Goal: Transaction & Acquisition: Purchase product/service

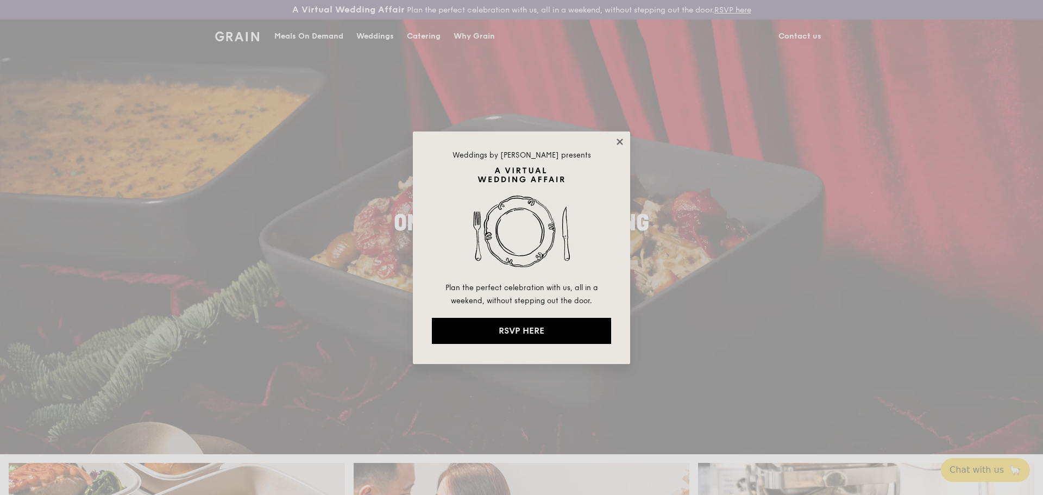
click at [619, 141] on icon at bounding box center [620, 142] width 6 height 6
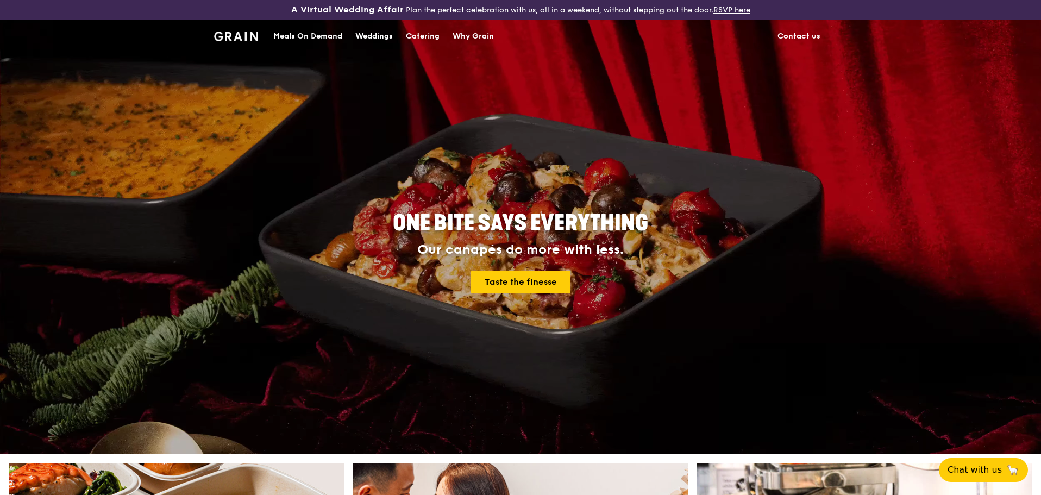
click at [430, 39] on div "Catering" at bounding box center [423, 36] width 34 height 33
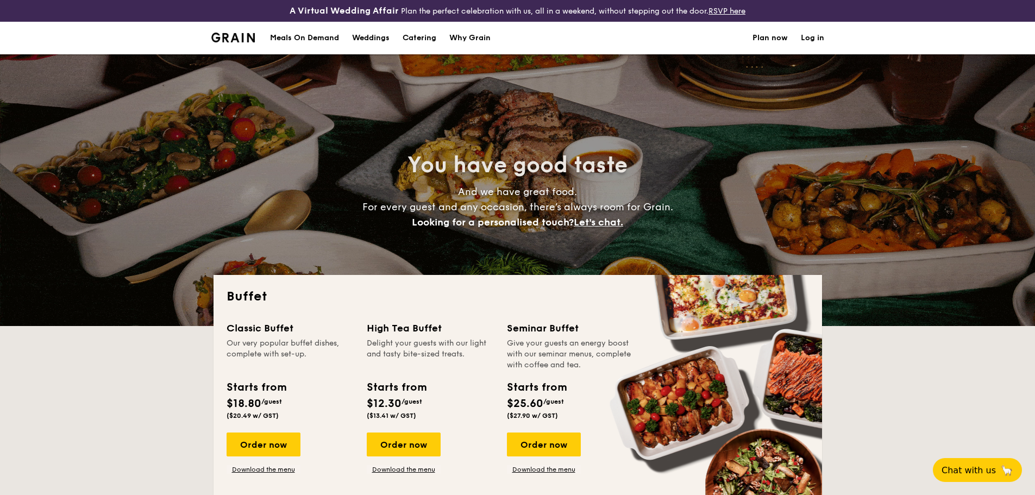
select select
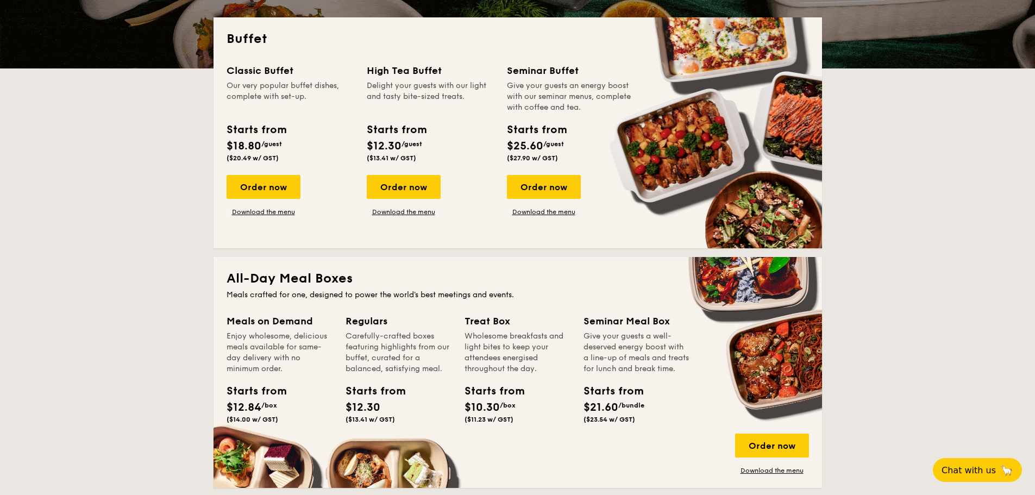
scroll to position [380, 0]
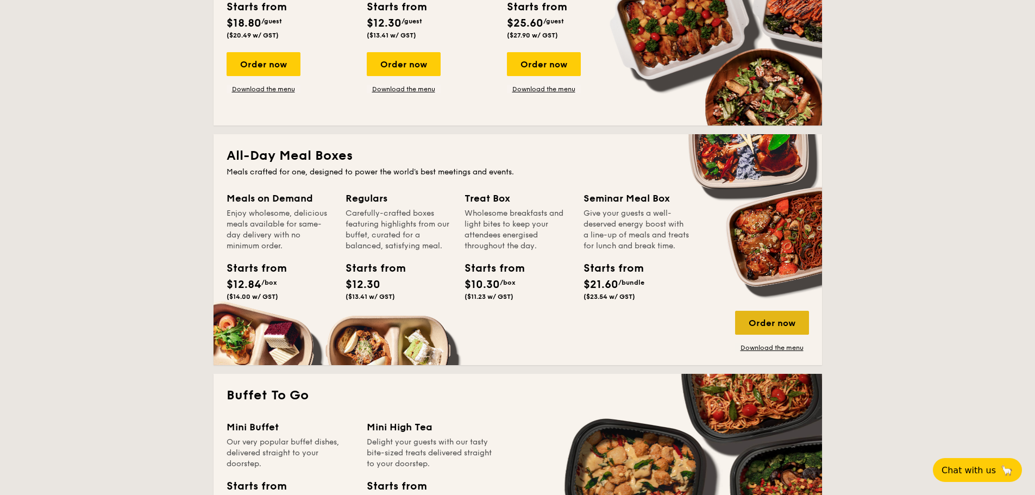
click at [765, 316] on div "Order now" at bounding box center [772, 323] width 74 height 24
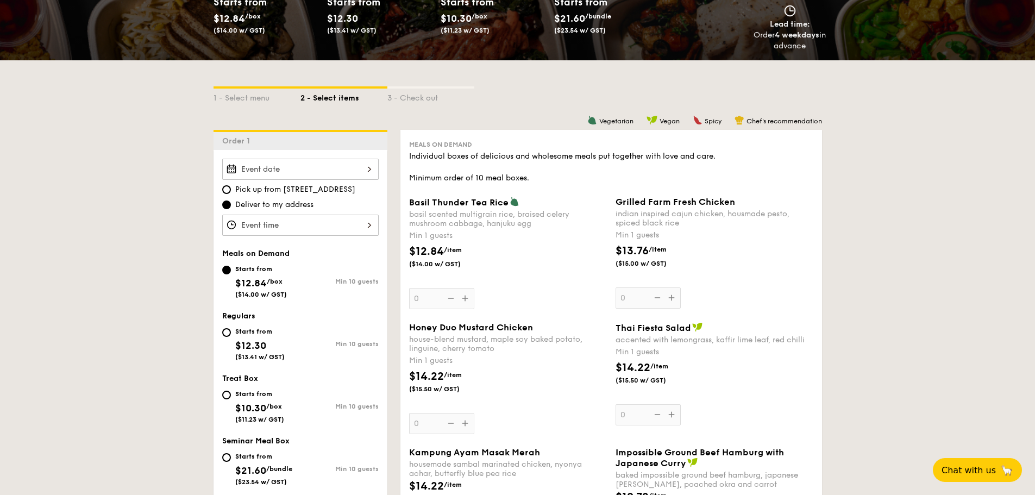
scroll to position [217, 0]
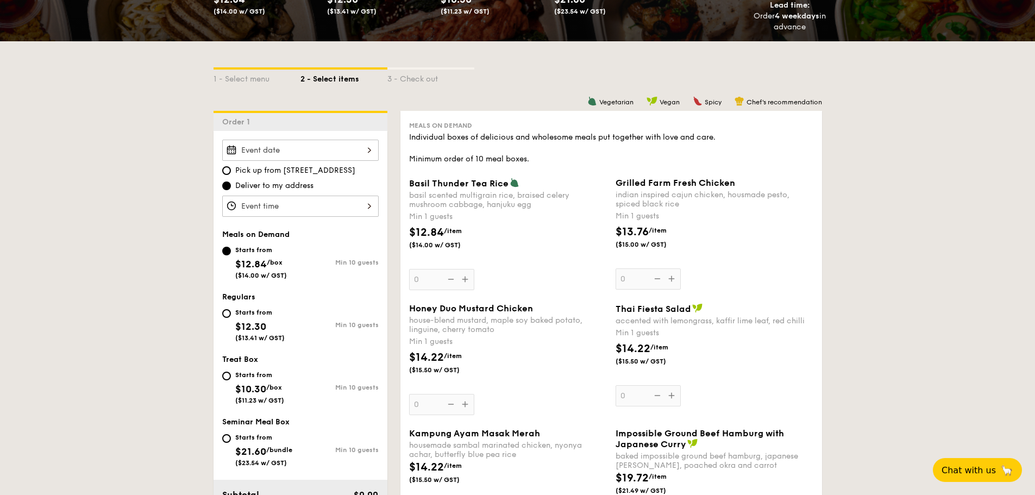
click at [348, 152] on input "Basil Thunder Tea [PERSON_NAME] scented multigrain rice, braised celery mushroo…" at bounding box center [300, 150] width 157 height 21
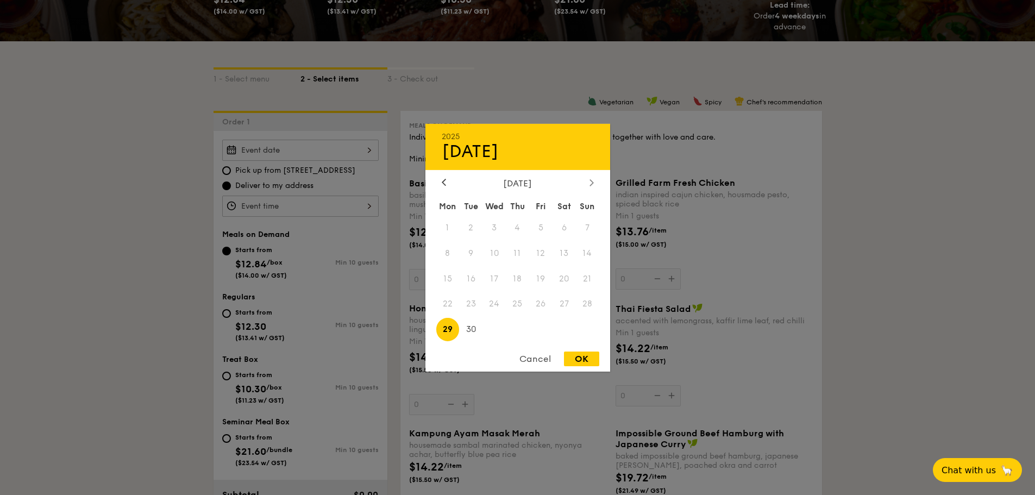
click at [593, 182] on icon at bounding box center [591, 182] width 3 height 7
click at [442, 183] on icon at bounding box center [443, 182] width 3 height 7
click at [470, 334] on span "30" at bounding box center [470, 329] width 23 height 23
click at [579, 353] on div "OK" at bounding box center [581, 359] width 35 height 15
type input "[DATE]"
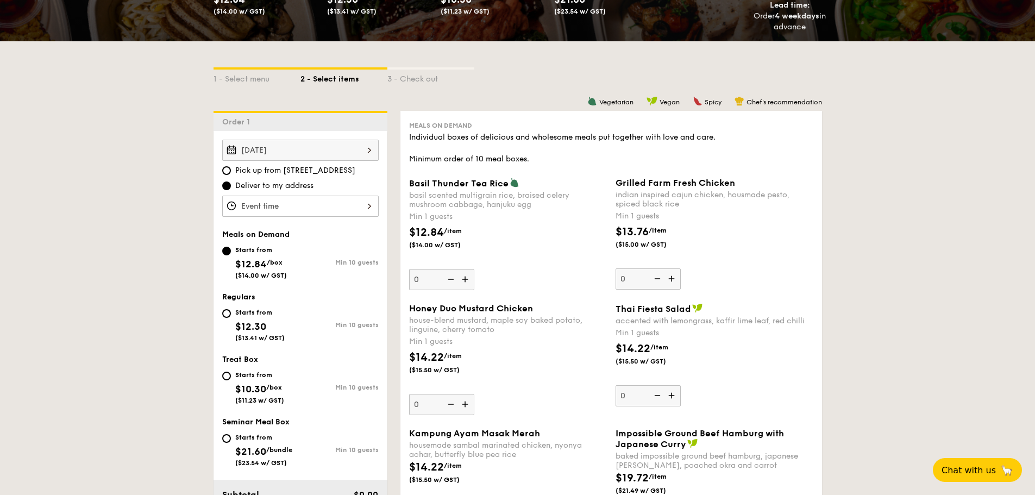
click at [367, 212] on input "Basil Thunder Tea [PERSON_NAME] scented multigrain rice, braised celery mushroo…" at bounding box center [300, 206] width 157 height 21
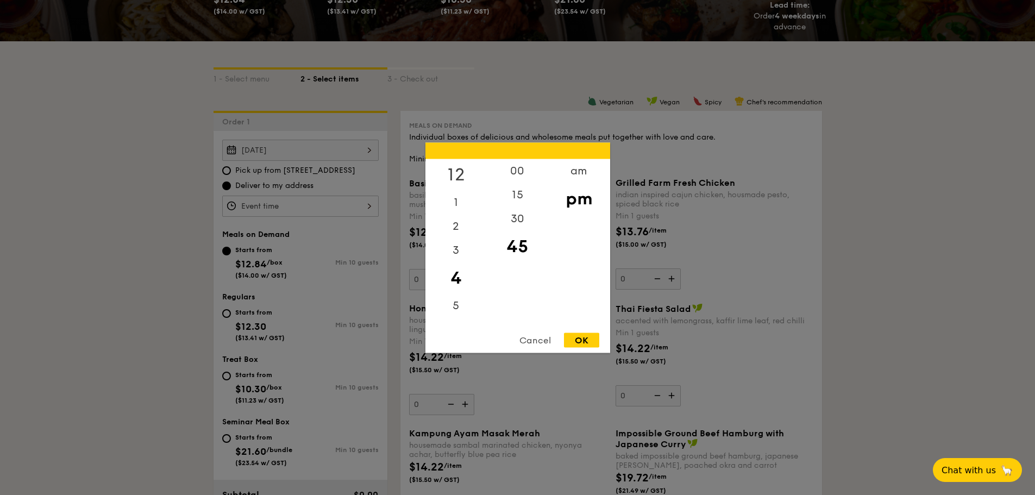
click at [460, 171] on div "12" at bounding box center [456, 175] width 61 height 32
click at [505, 171] on div "00" at bounding box center [517, 175] width 61 height 32
click at [454, 314] on div "11" at bounding box center [456, 313] width 61 height 24
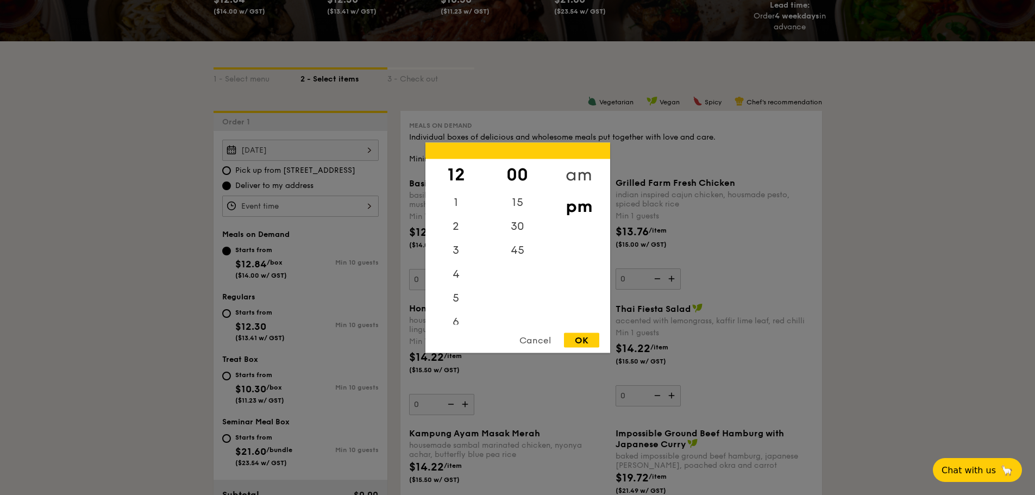
click at [579, 171] on div "am" at bounding box center [578, 175] width 61 height 32
click at [458, 314] on div "11" at bounding box center [456, 317] width 61 height 32
click at [527, 256] on div "45" at bounding box center [517, 254] width 61 height 32
click at [592, 339] on div "OK" at bounding box center [581, 340] width 35 height 15
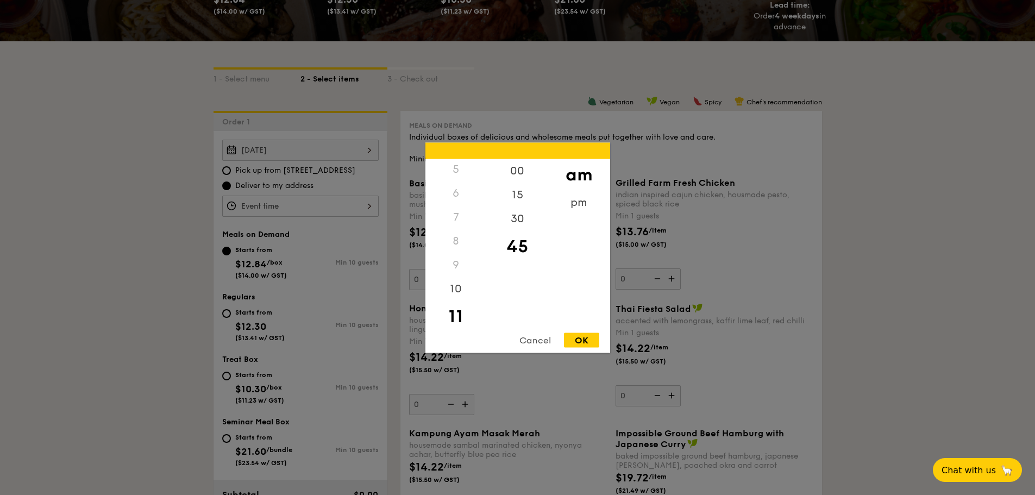
type input "11:45AM"
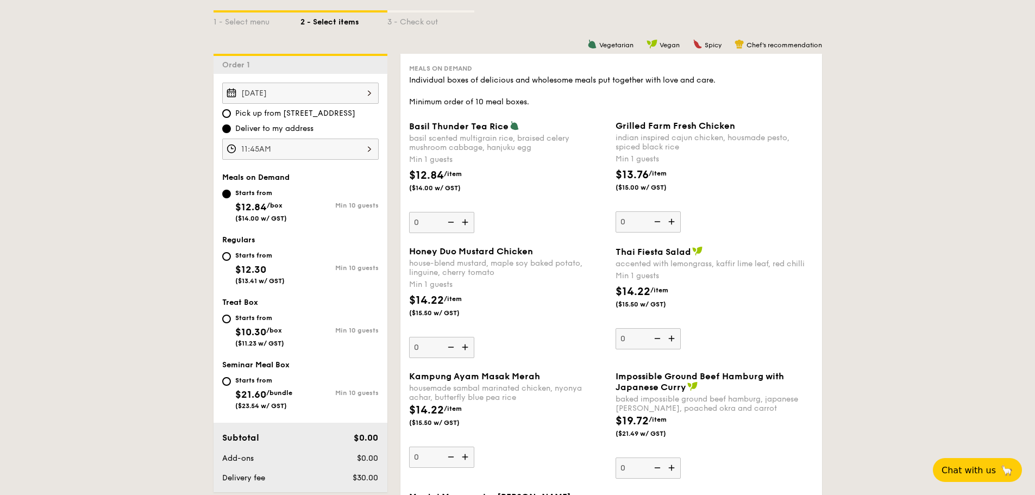
scroll to position [326, 0]
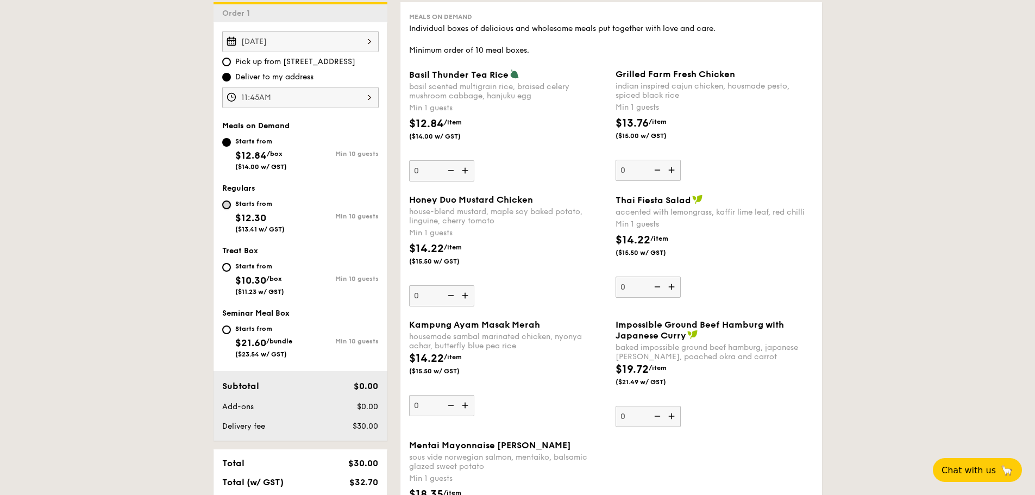
click at [227, 204] on input "Starts from $12.30 ($13.41 w/ GST) Min 10 guests" at bounding box center [226, 205] width 9 height 9
radio input "true"
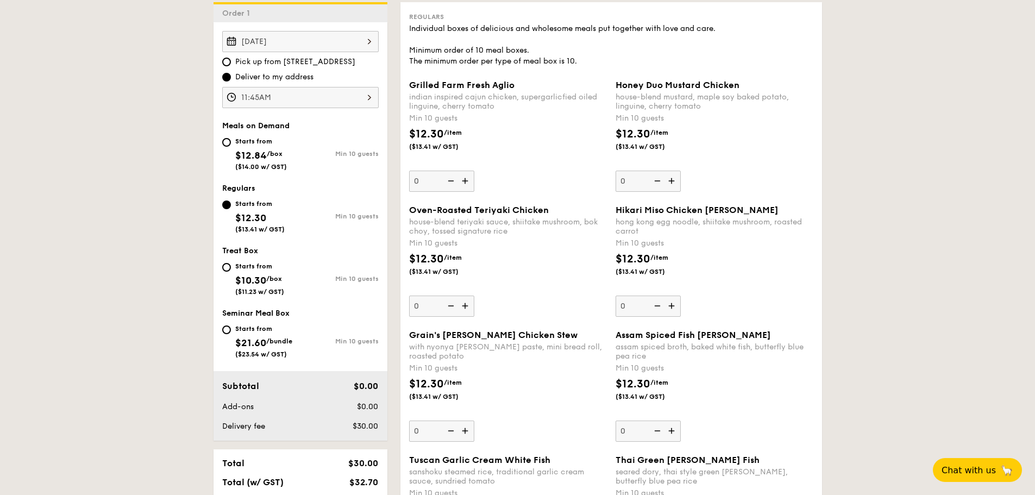
click at [677, 183] on img at bounding box center [673, 181] width 16 height 21
click at [677, 183] on input "0" at bounding box center [648, 181] width 65 height 21
type input "10"
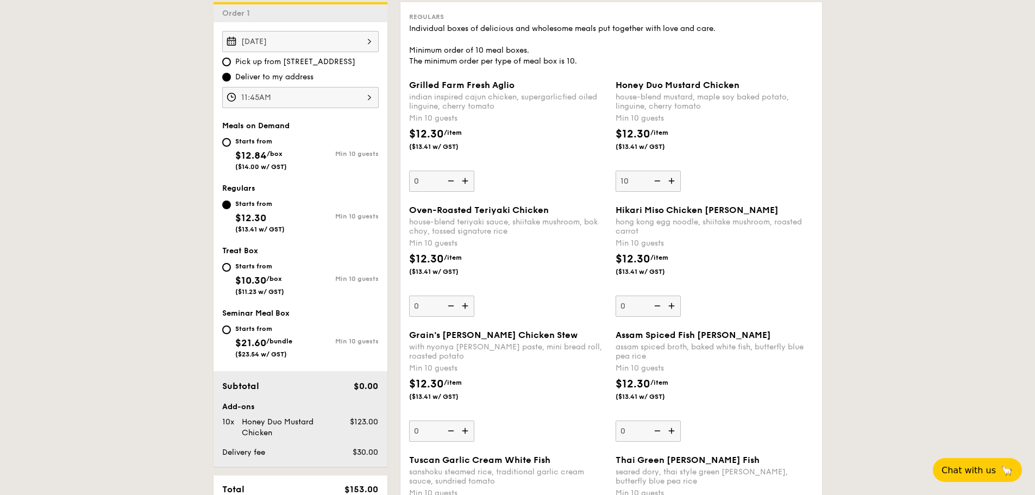
click at [468, 304] on img at bounding box center [466, 306] width 16 height 21
click at [468, 304] on input "0" at bounding box center [441, 306] width 65 height 21
type input "10"
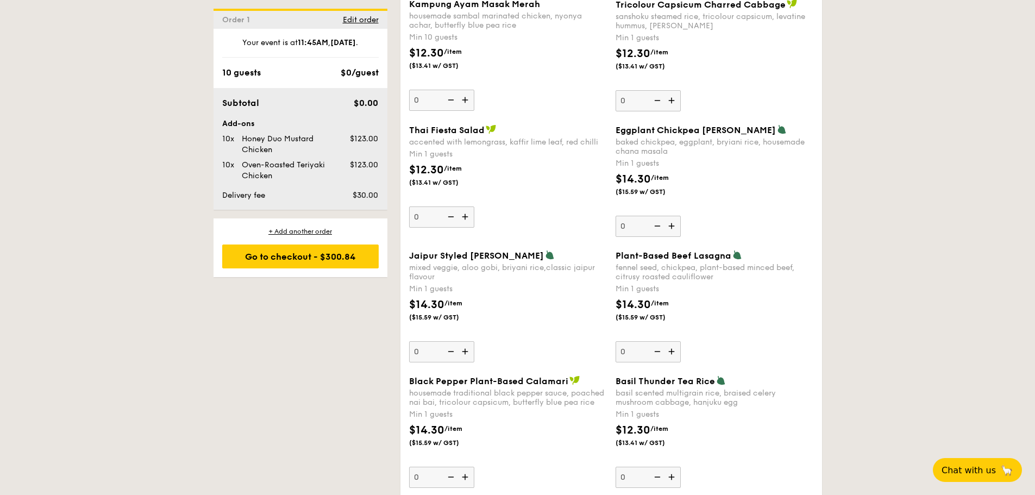
scroll to position [1304, 0]
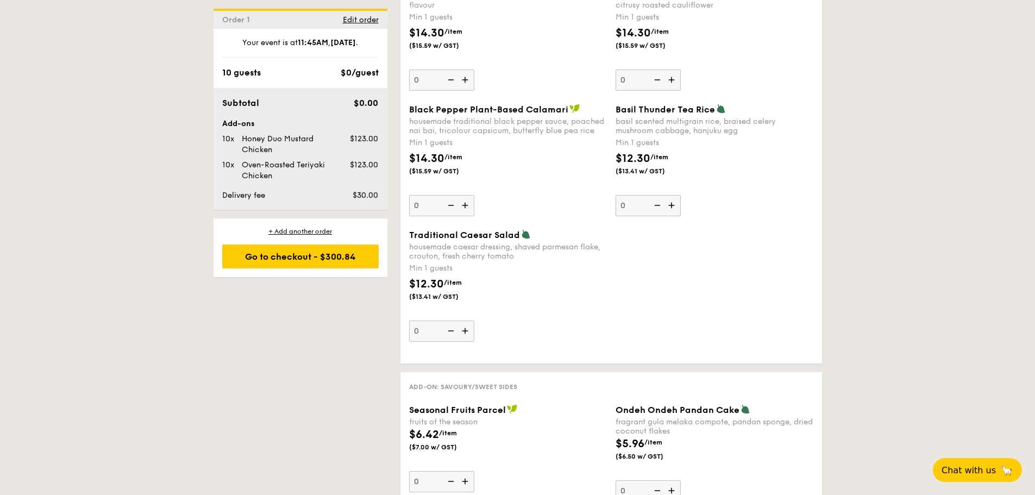
click at [671, 209] on img at bounding box center [673, 205] width 16 height 21
click at [671, 209] on input "0" at bounding box center [648, 205] width 65 height 21
type input "1"
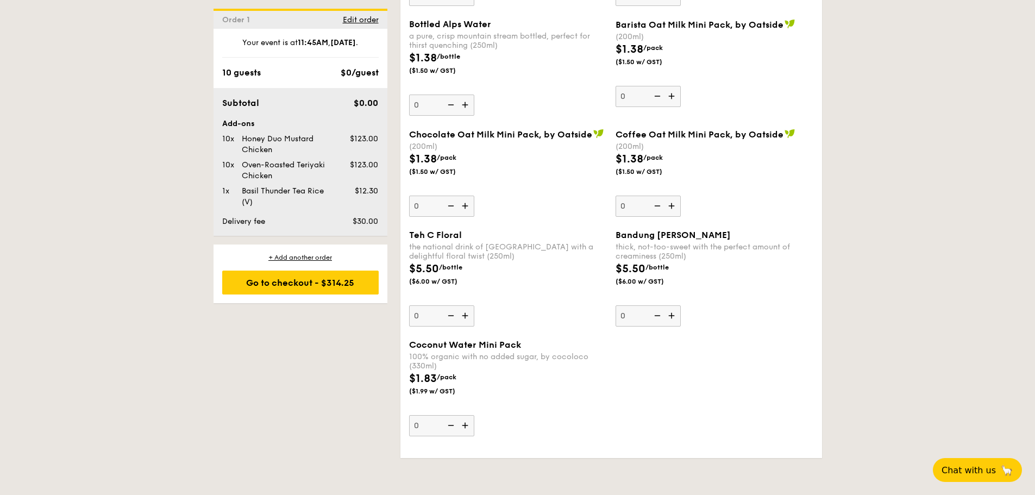
scroll to position [1262, 0]
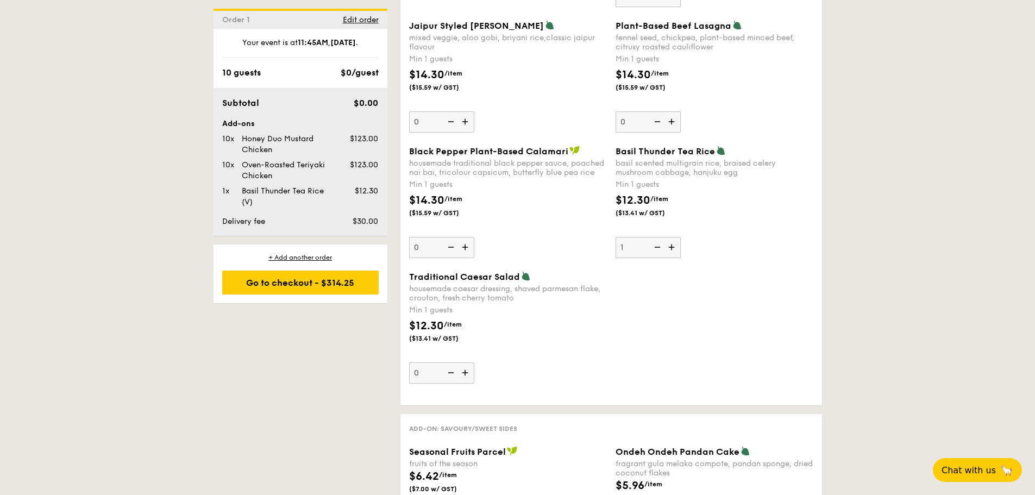
click at [873, 275] on div "1 - Select menu 2 - Select items 3 - Check out Order 1 [DATE] Pick up from [STR…" at bounding box center [517, 454] width 1035 height 2917
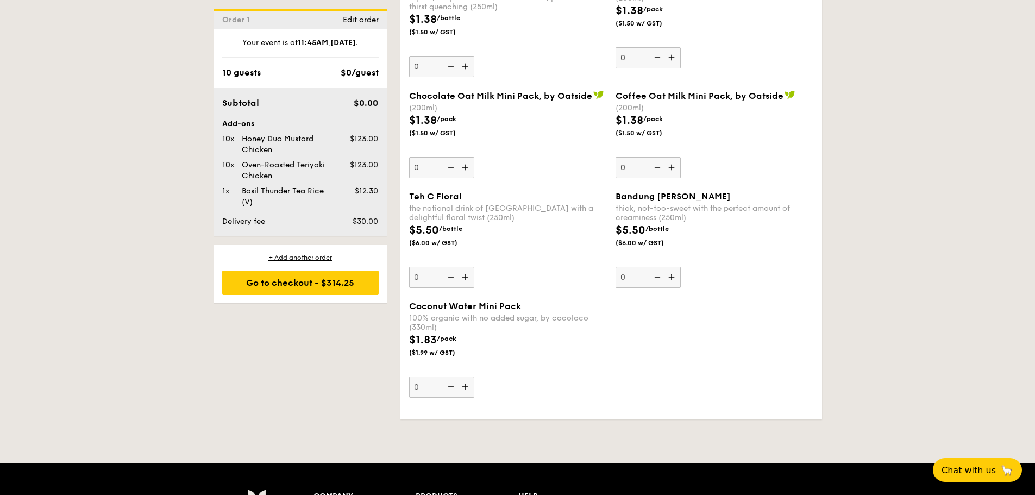
scroll to position [2839, 0]
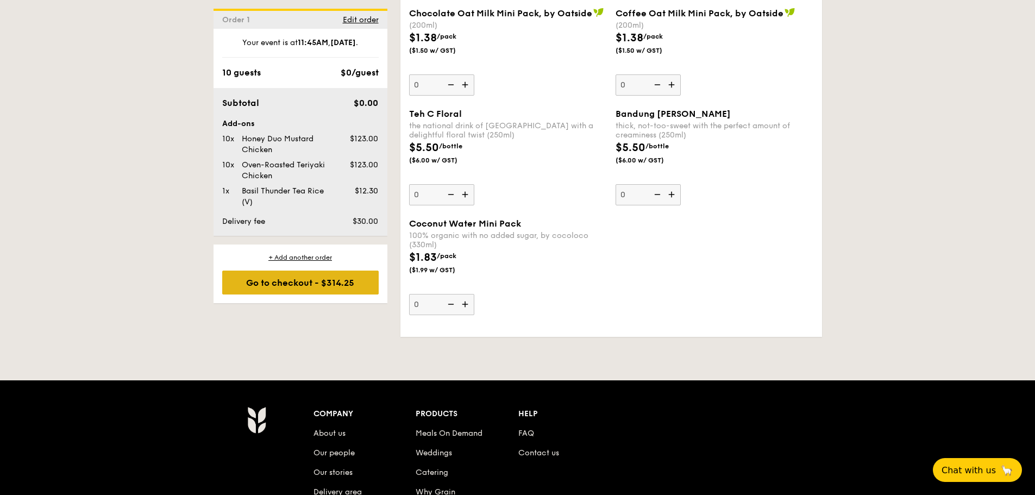
click at [352, 290] on div "Go to checkout - $314.25" at bounding box center [300, 283] width 157 height 24
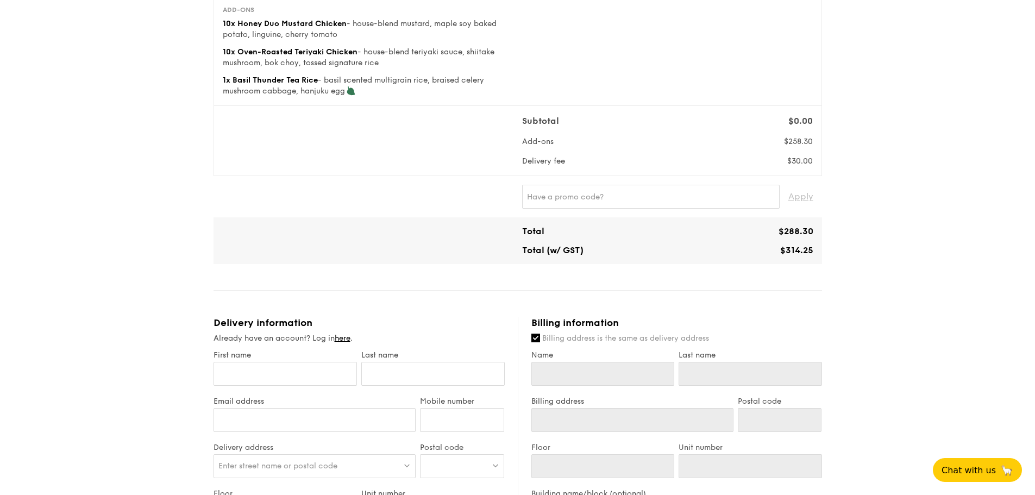
scroll to position [272, 0]
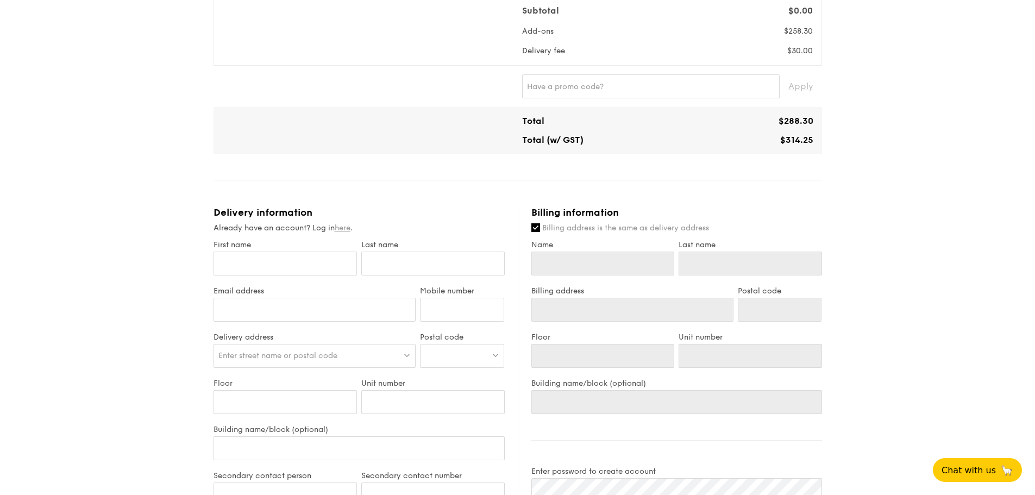
click at [348, 228] on link "here" at bounding box center [343, 227] width 16 height 9
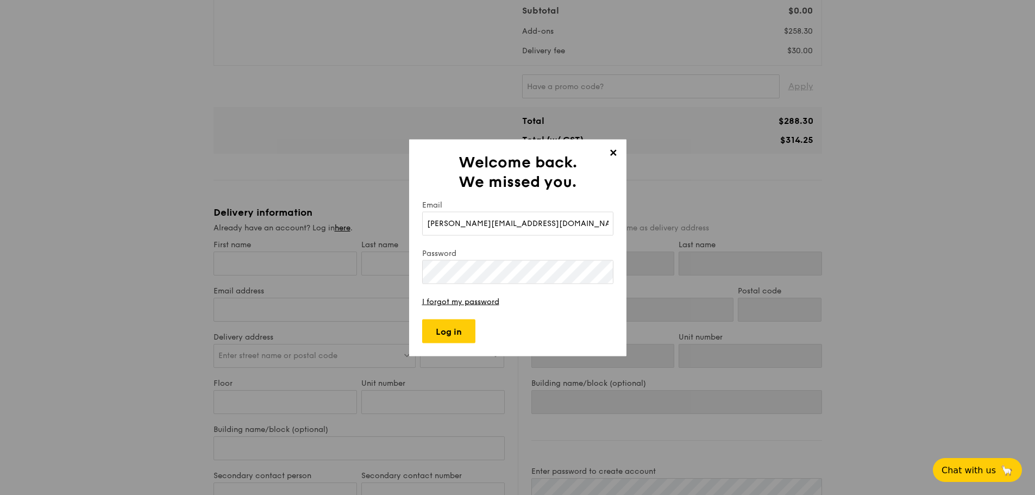
type input "[PERSON_NAME][EMAIL_ADDRESS][DOMAIN_NAME]"
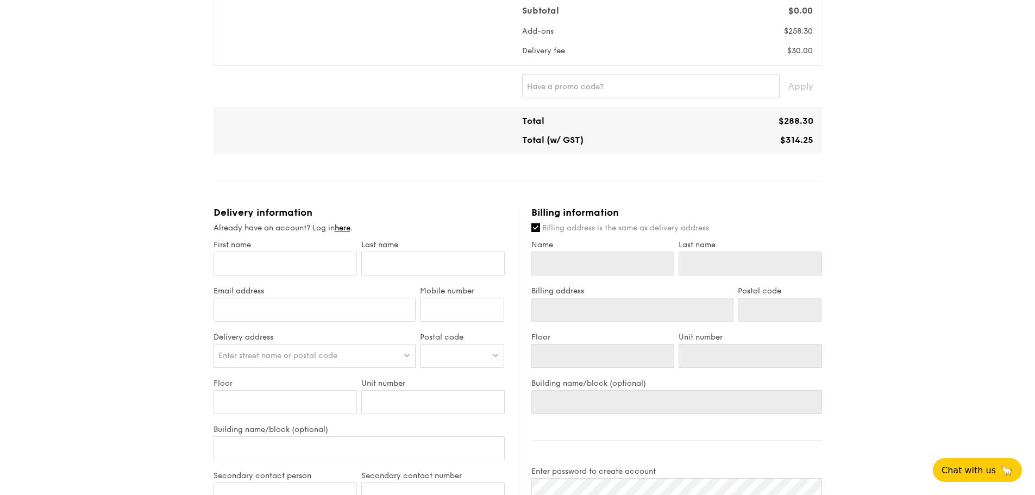
type input "[PERSON_NAME]"
type input "[PERSON_NAME][EMAIL_ADDRESS][DOMAIN_NAME]"
type input "91085485"
type input "[PERSON_NAME]"
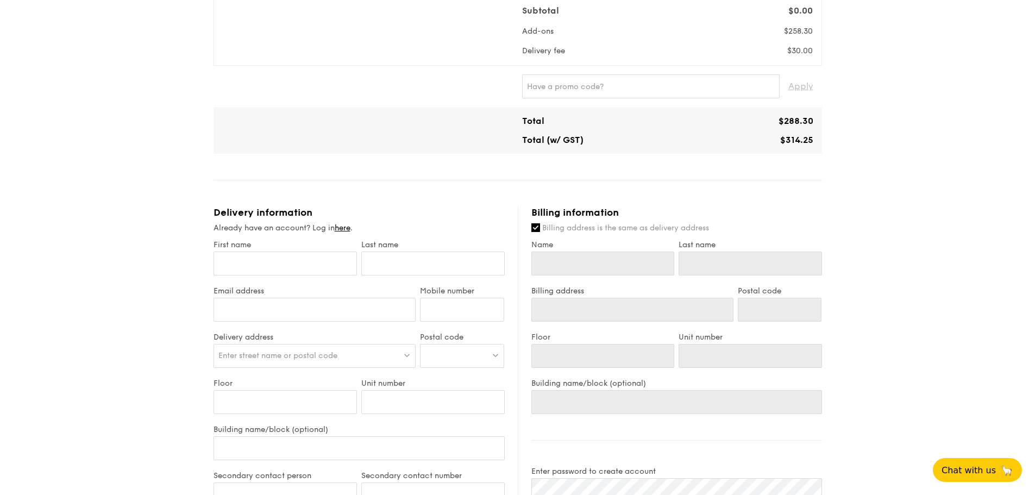
type input "[PERSON_NAME]"
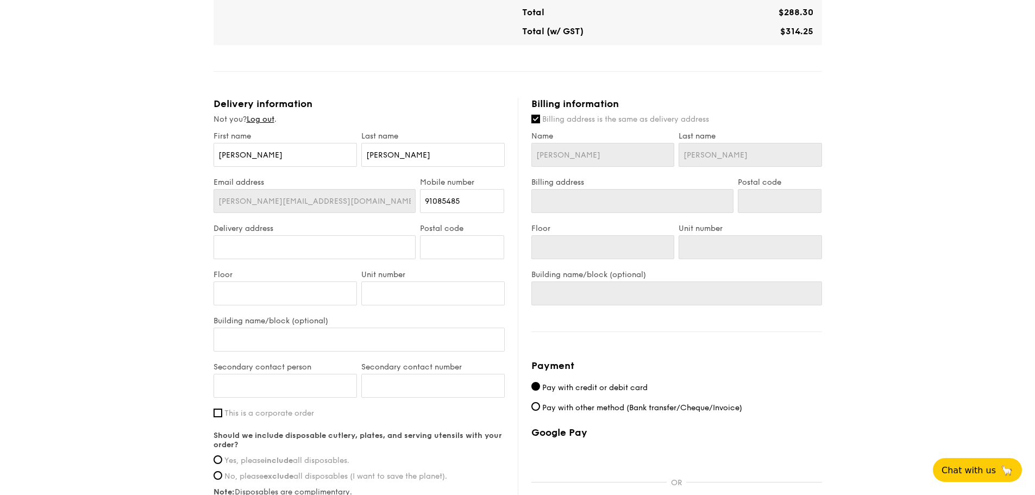
scroll to position [435, 0]
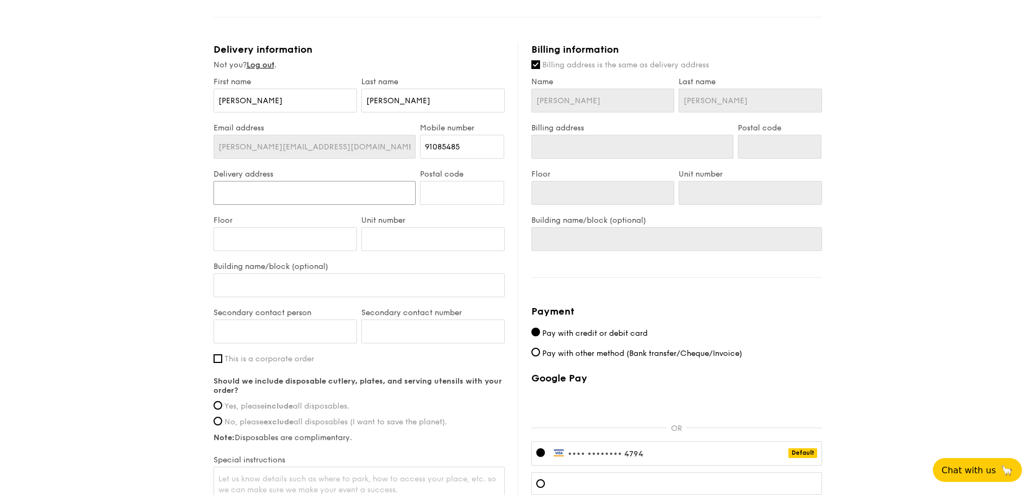
click at [310, 196] on input "Delivery address" at bounding box center [315, 193] width 203 height 24
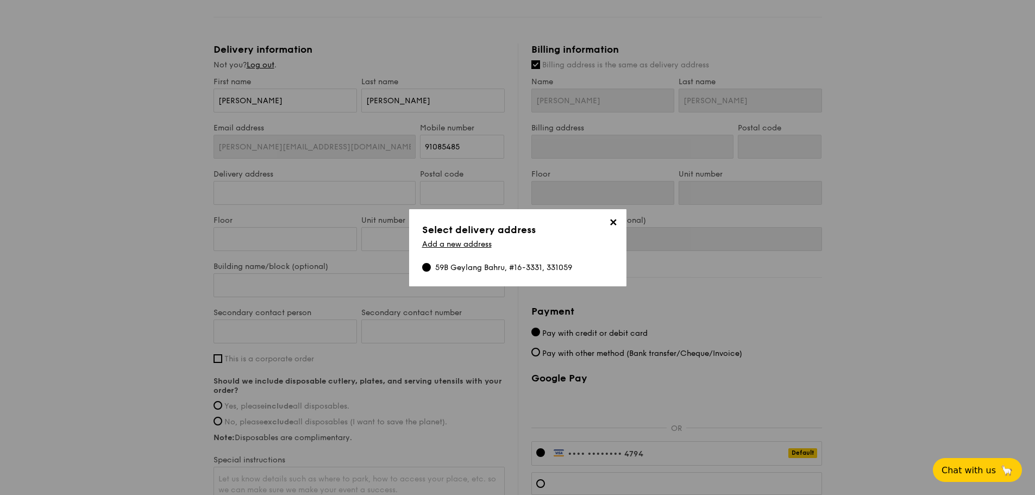
click at [616, 224] on span "✕" at bounding box center [613, 224] width 15 height 15
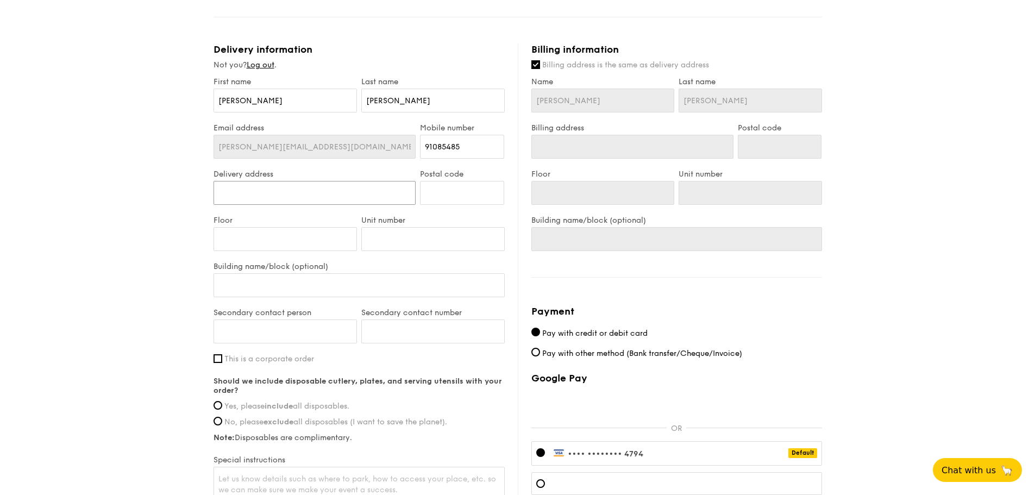
click at [337, 195] on input "Delivery address" at bounding box center [315, 193] width 203 height 24
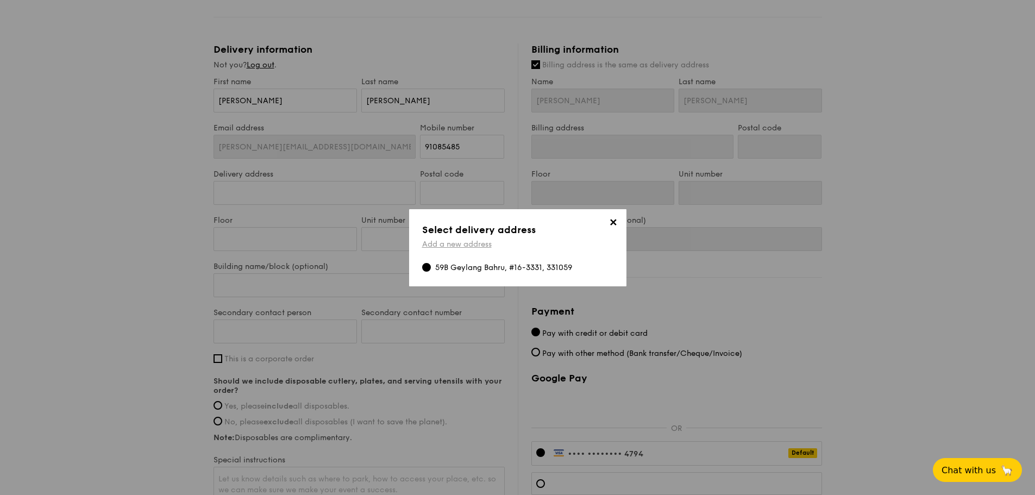
click at [448, 242] on link "Add a new address" at bounding box center [457, 244] width 70 height 9
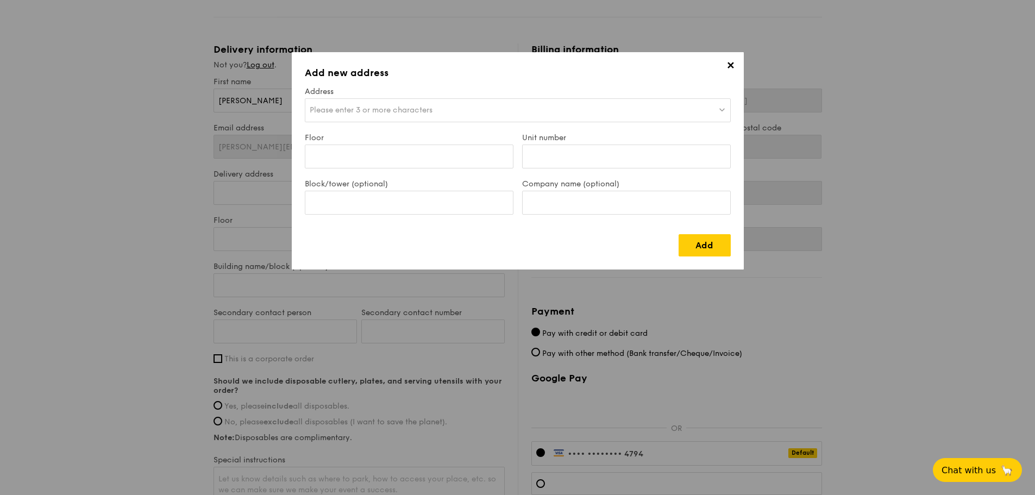
click at [388, 114] on span "Please enter 3 or more characters" at bounding box center [371, 109] width 123 height 9
type input "[STREET_ADDRESS]"
drag, startPoint x: 369, startPoint y: 111, endPoint x: 191, endPoint y: 97, distance: 178.3
click at [191, 97] on div "✕ Add new address Address Please enter 3 or more characters [STREET_ADDRESS] No…" at bounding box center [517, 247] width 1035 height 495
click at [349, 165] on input "Floor" at bounding box center [409, 157] width 209 height 24
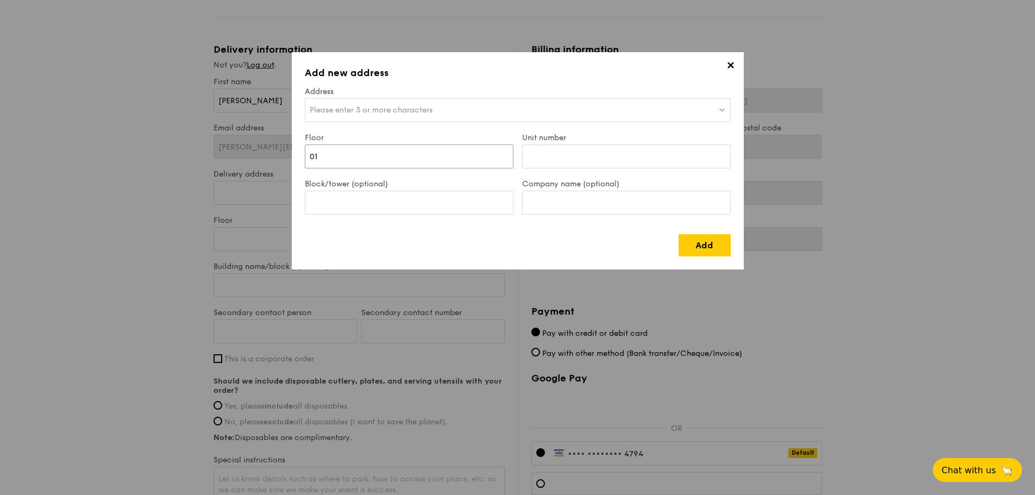
type input "01"
click at [305, 98] on div "Please enter 3 or more characters" at bounding box center [518, 110] width 426 height 24
click at [380, 109] on input "[STREET_ADDRESS]" at bounding box center [517, 111] width 425 height 24
click at [462, 226] on div "Add" at bounding box center [518, 241] width 426 height 31
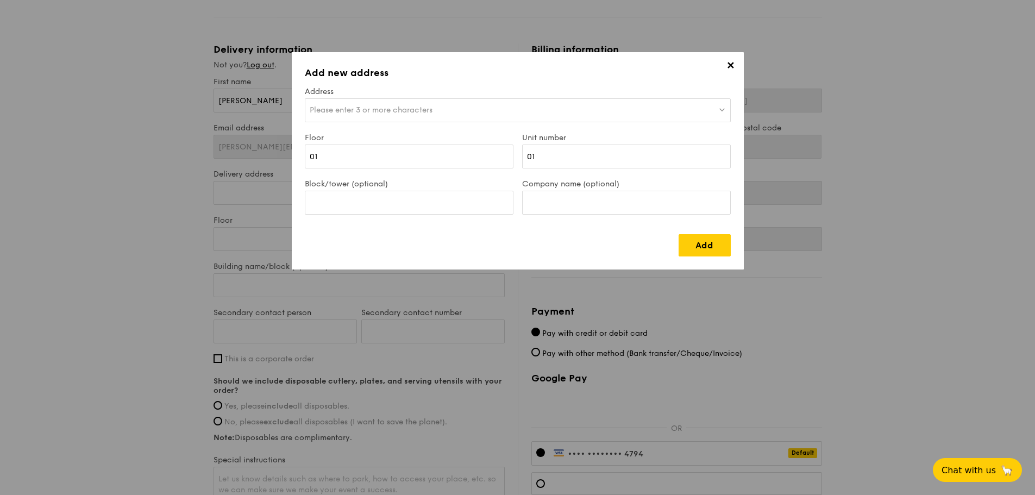
click at [444, 108] on div "Please enter 3 or more characters" at bounding box center [518, 110] width 426 height 24
drag, startPoint x: 451, startPoint y: 108, endPoint x: 365, endPoint y: 108, distance: 85.9
click at [365, 108] on input "[STREET_ADDRESS]" at bounding box center [517, 111] width 425 height 24
type input "[STREET_ADDRESS]"
click at [517, 245] on div "Add" at bounding box center [518, 241] width 426 height 31
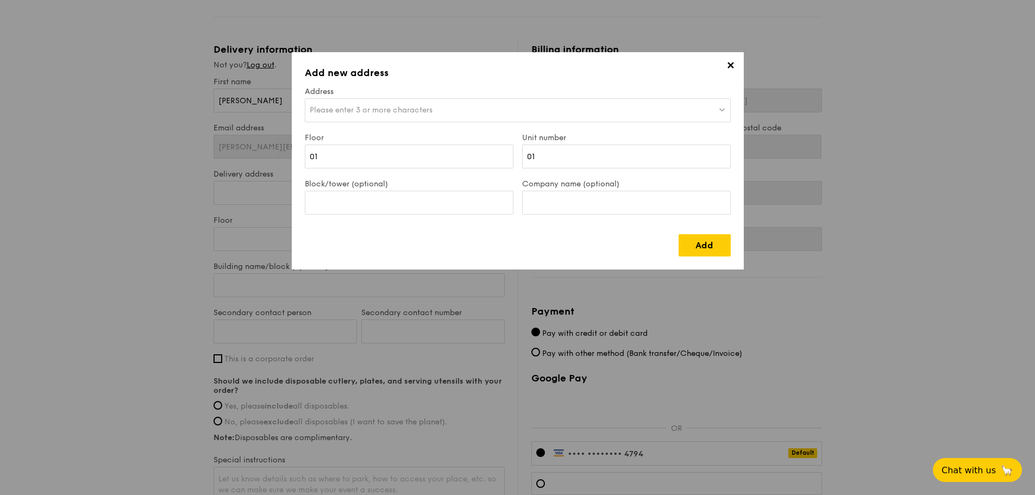
click at [305, 98] on div "Please enter 3 or more characters" at bounding box center [518, 110] width 426 height 24
drag, startPoint x: 385, startPoint y: 112, endPoint x: 222, endPoint y: 105, distance: 162.6
click at [182, 103] on div "✕ Add new address Address Please enter 3 or more characters [STREET_ADDRESS] No…" at bounding box center [517, 247] width 1035 height 495
click at [404, 115] on div "Please enter 3 or more characters" at bounding box center [518, 110] width 426 height 24
drag, startPoint x: 378, startPoint y: 113, endPoint x: 289, endPoint y: 113, distance: 89.1
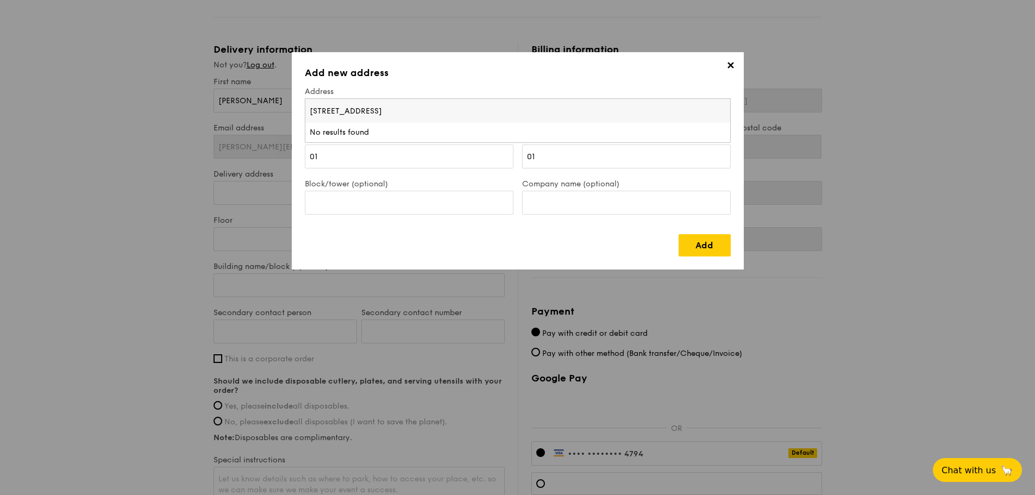
click at [289, 113] on div "✕ Add new address Address Please enter 3 or more characters [STREET_ADDRESS] No…" at bounding box center [517, 247] width 1035 height 495
click at [362, 104] on div "Please enter 3 or more characters" at bounding box center [518, 110] width 426 height 24
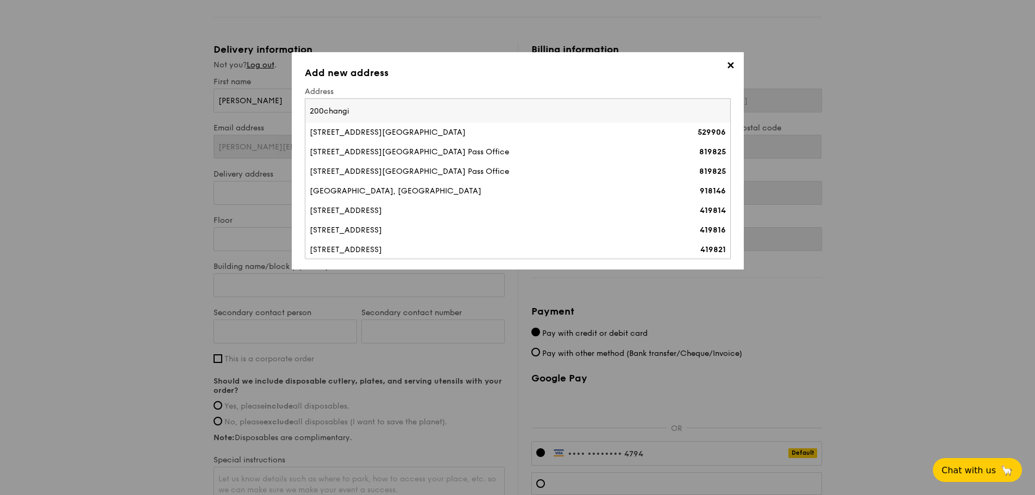
type input "200 changi"
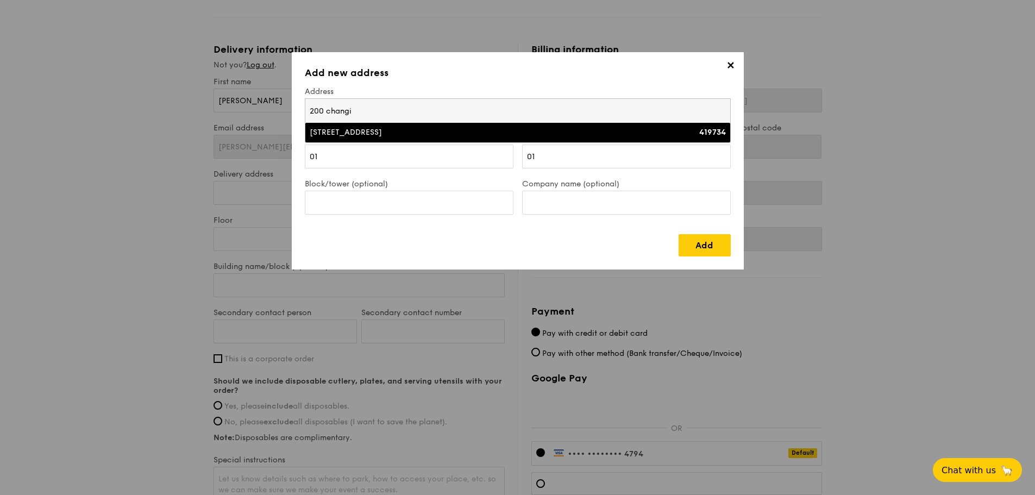
click at [310, 127] on div "[STREET_ADDRESS]" at bounding box center [466, 132] width 312 height 11
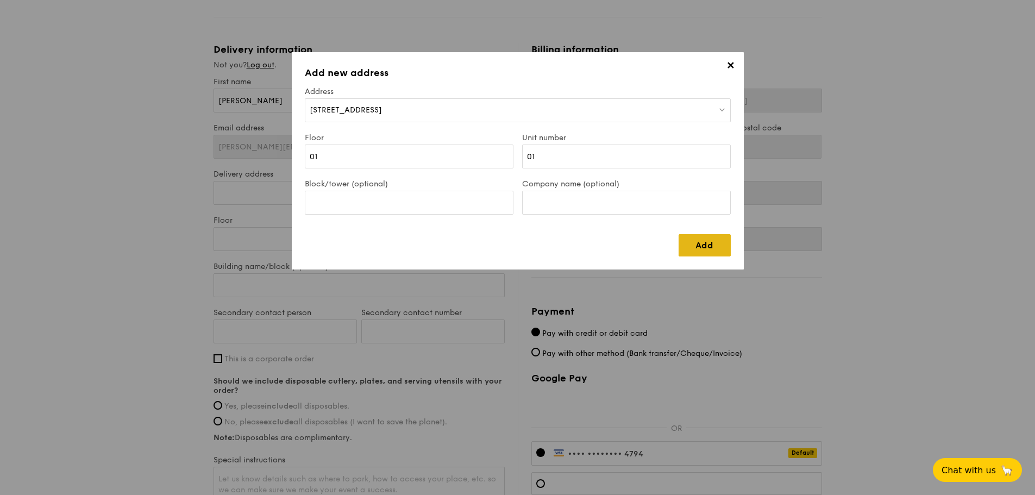
click at [679, 234] on link "Add" at bounding box center [705, 245] width 52 height 22
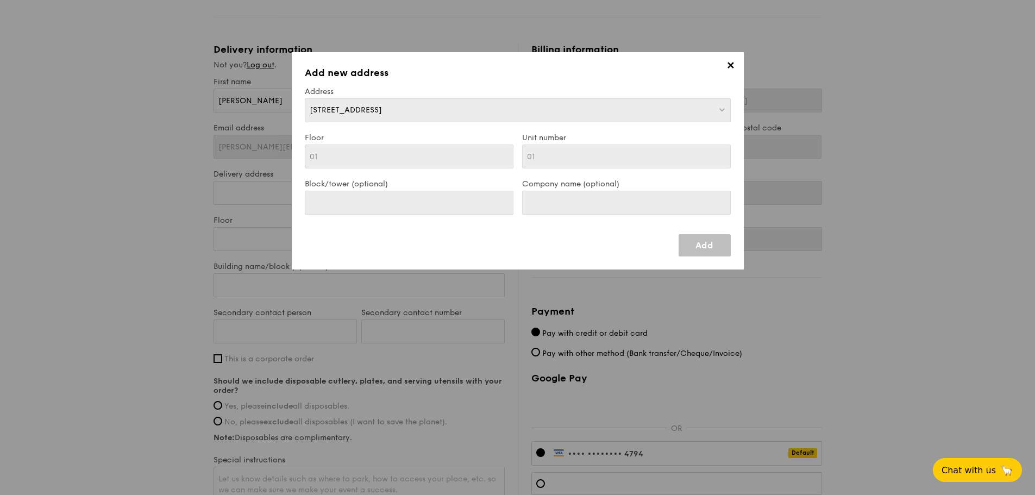
type input "01"
type input "[STREET_ADDRESS]"
type input "419734"
type input "01"
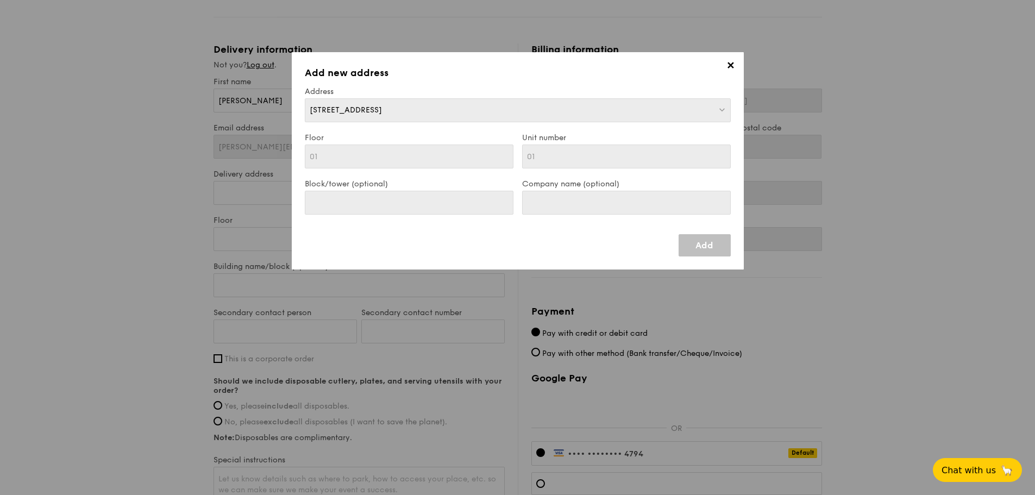
type input "01"
type input "[STREET_ADDRESS]"
type input "419734"
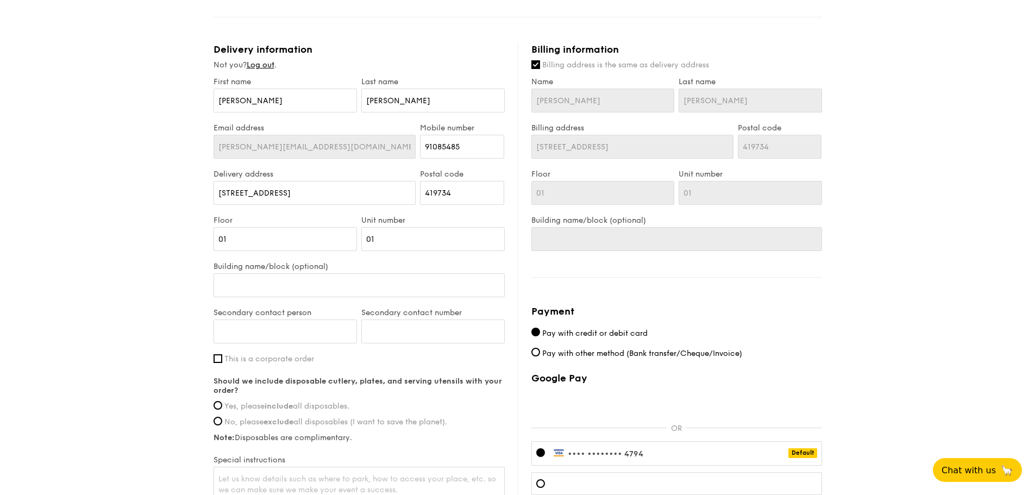
click at [426, 263] on label "Building name/block (optional)" at bounding box center [359, 266] width 291 height 9
click at [426, 273] on input "Building name/block (optional)" at bounding box center [359, 285] width 291 height 24
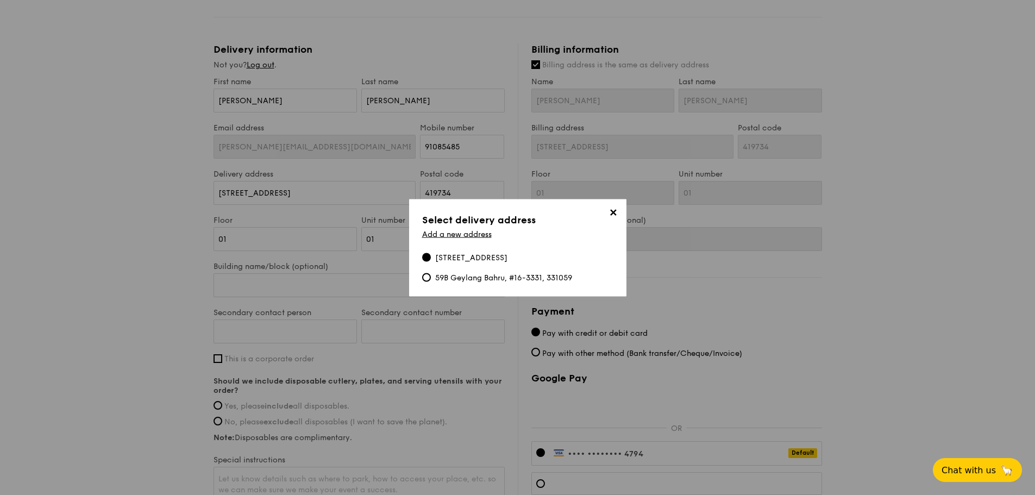
click at [618, 214] on span "✕" at bounding box center [613, 214] width 15 height 15
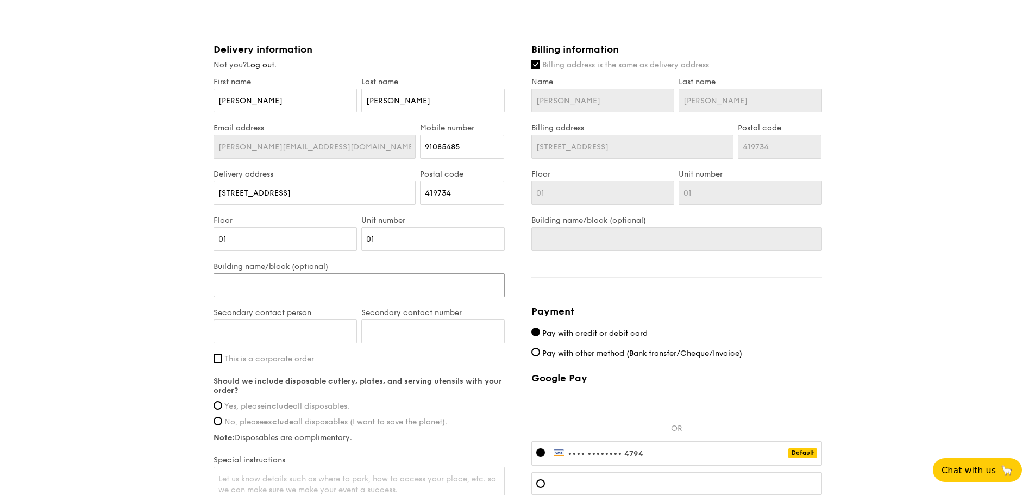
click at [405, 291] on input "Building name/block (optional)" at bounding box center [359, 285] width 291 height 24
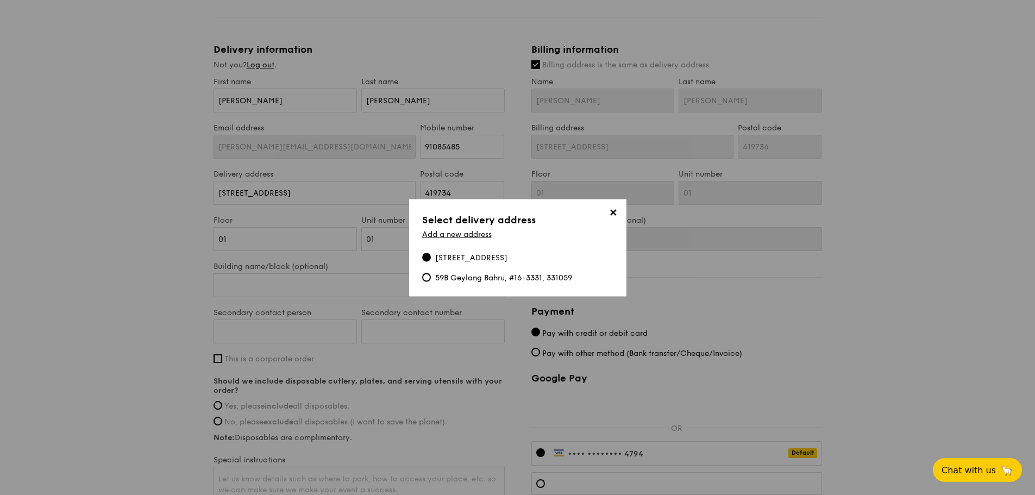
click at [614, 214] on span "✕" at bounding box center [613, 214] width 15 height 15
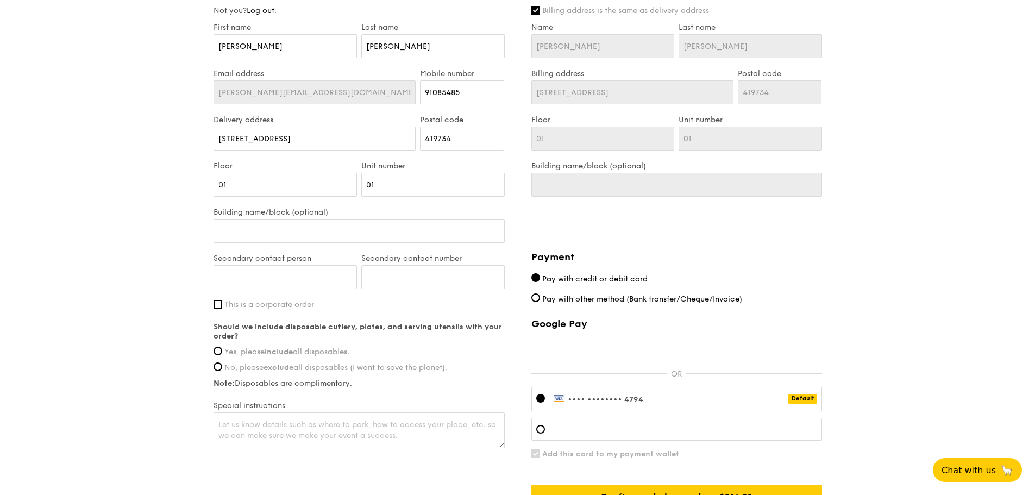
scroll to position [543, 0]
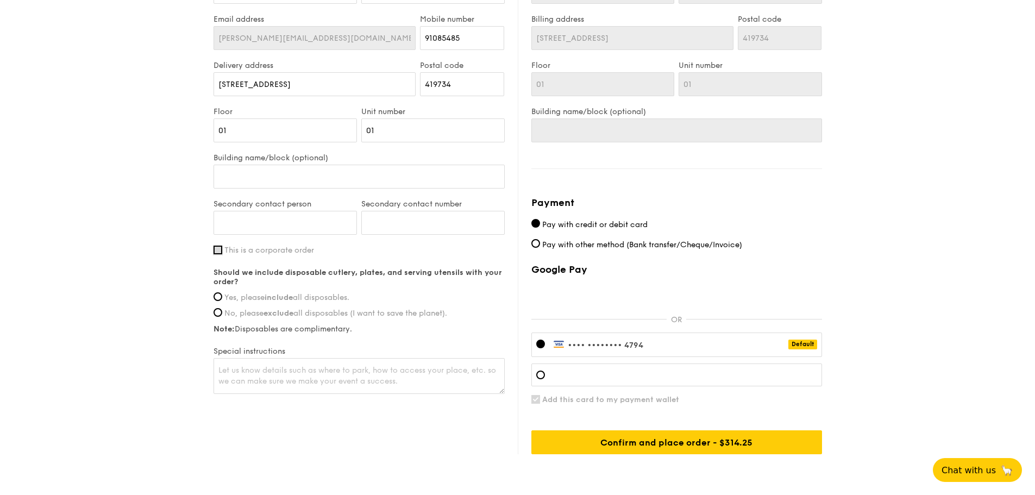
click at [220, 248] on input "This is a corporate order" at bounding box center [218, 250] width 9 height 9
checkbox input "true"
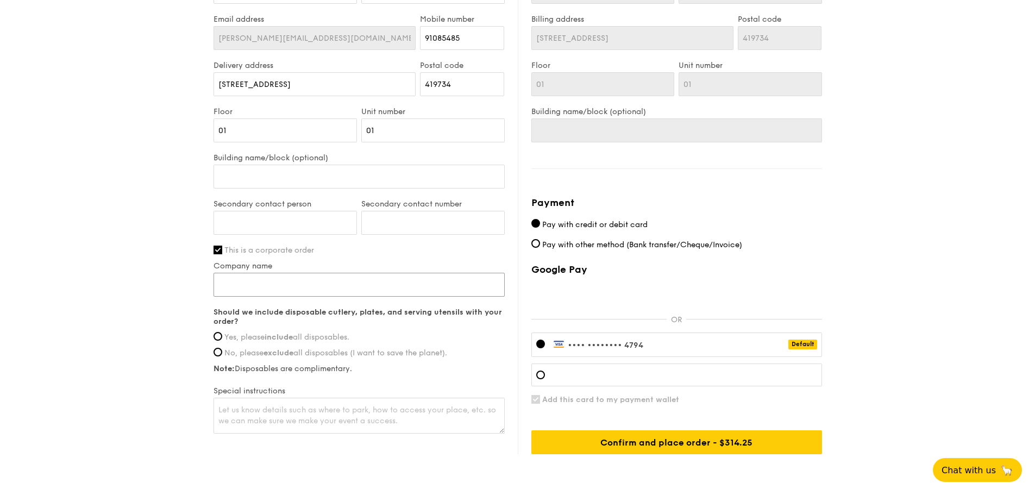
click at [249, 286] on input "Company name" at bounding box center [359, 285] width 291 height 24
type input "Great Eastern Life [GEOGRAPHIC_DATA]"
click at [226, 336] on span "Yes, please include all disposables." at bounding box center [286, 337] width 125 height 9
click at [222, 336] on input "Yes, please include all disposables." at bounding box center [218, 336] width 9 height 9
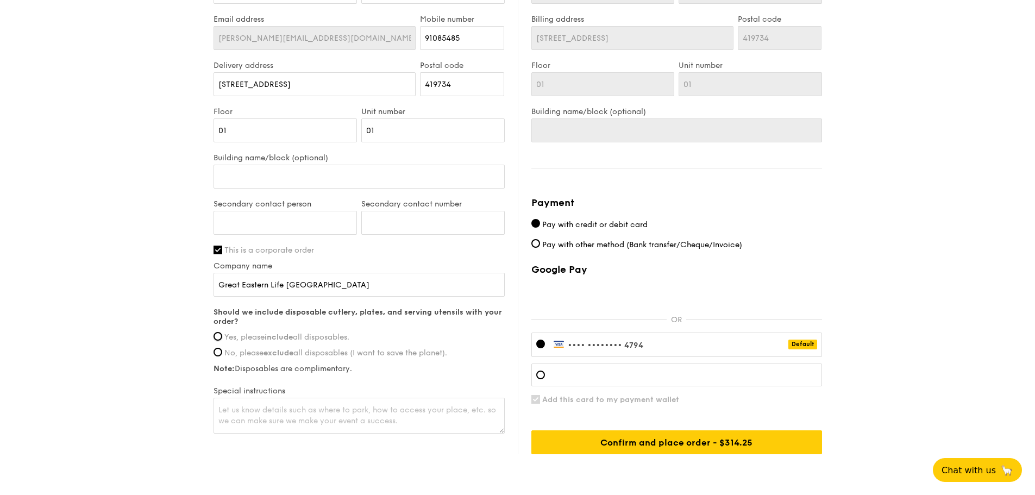
radio input "true"
click at [253, 420] on textarea at bounding box center [359, 416] width 291 height 36
click at [370, 416] on textarea "Please call when arrive at the location." at bounding box center [359, 416] width 291 height 36
type textarea "Please call when arrive at the location. I will come out of the office to recei…"
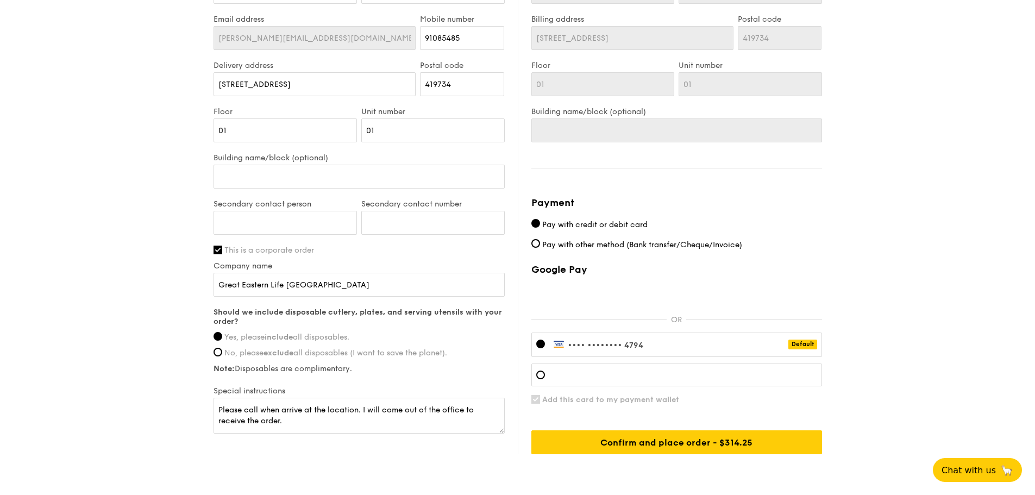
click at [214, 0] on div "Regulars Serving time: [DATE] 11:45AM Add-ons 10x Honey Duo Mustard Chicken - h…" at bounding box center [518, 31] width 609 height 933
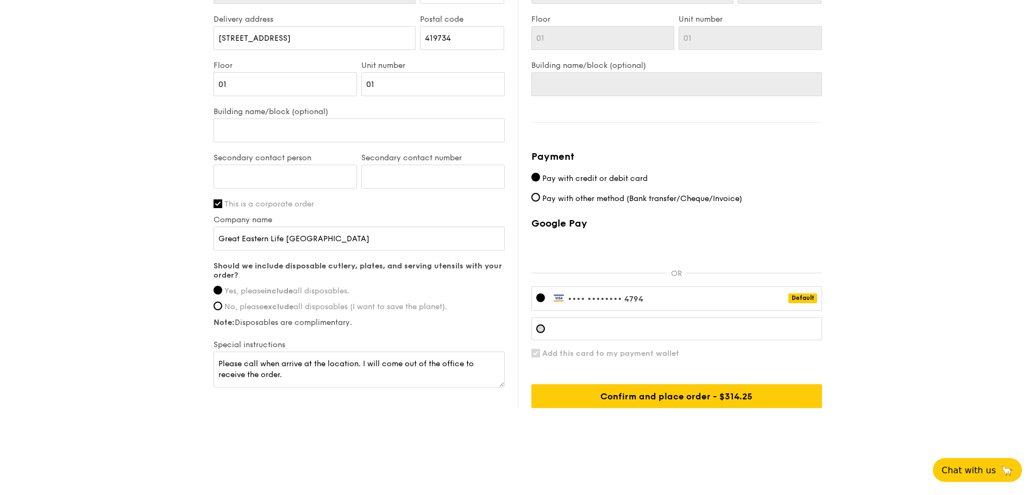
click at [543, 330] on div at bounding box center [540, 328] width 9 height 9
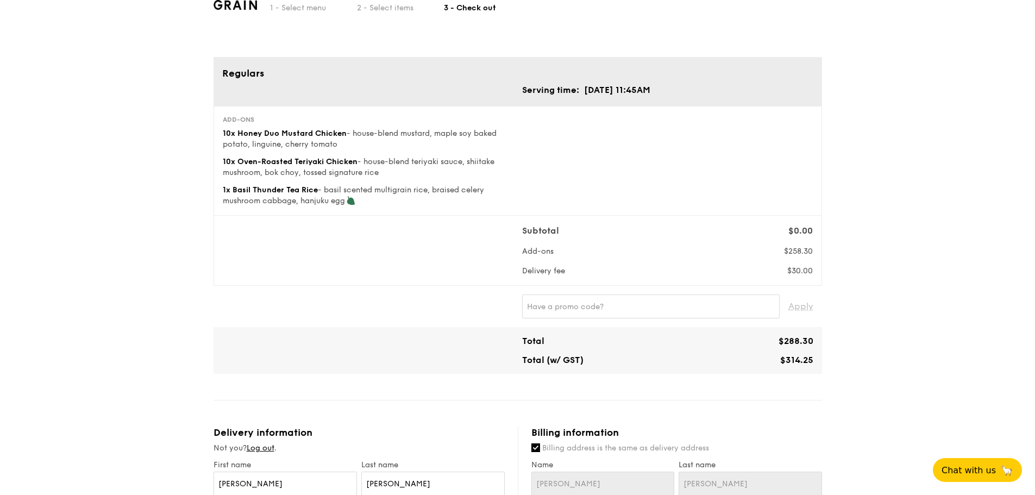
scroll to position [46, 0]
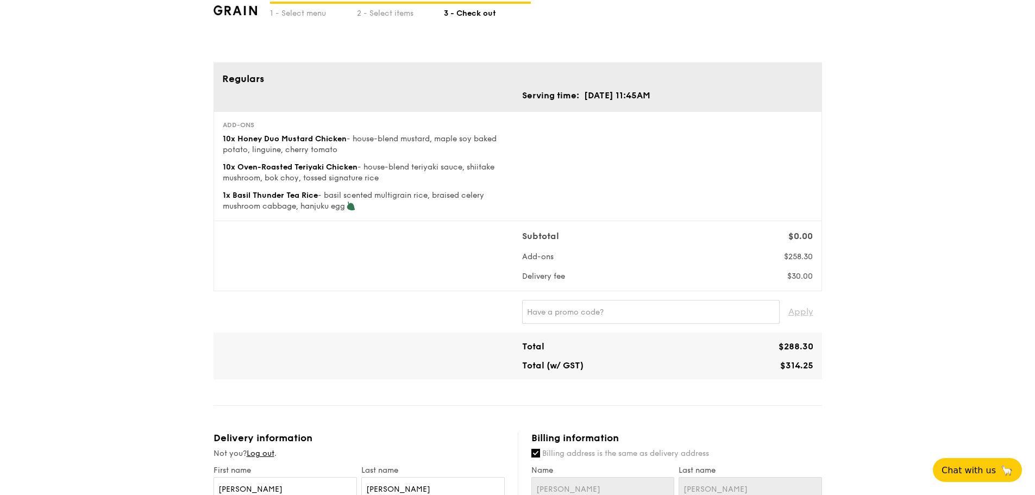
click at [608, 198] on div "Add-ons 10x Honey Duo Mustard Chicken - house-blend mustard, maple soy baked po…" at bounding box center [517, 166] width 599 height 91
click at [627, 309] on input "text" at bounding box center [651, 312] width 258 height 24
click at [789, 300] on span "Apply" at bounding box center [801, 312] width 25 height 24
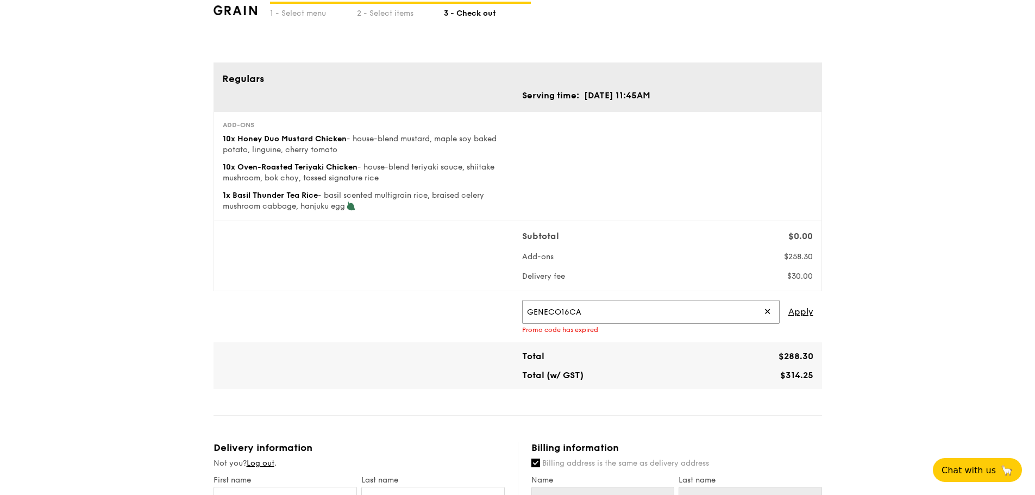
drag, startPoint x: 641, startPoint y: 318, endPoint x: 439, endPoint y: 312, distance: 201.7
click at [412, 312] on div "GENECO16CA ✕ Apply Promo code has expired" at bounding box center [518, 317] width 600 height 34
click at [789, 300] on span "Apply" at bounding box center [801, 312] width 25 height 24
click at [651, 310] on input "TRUEXGRAIN" at bounding box center [651, 312] width 258 height 24
click at [789, 300] on span "Apply" at bounding box center [801, 312] width 25 height 24
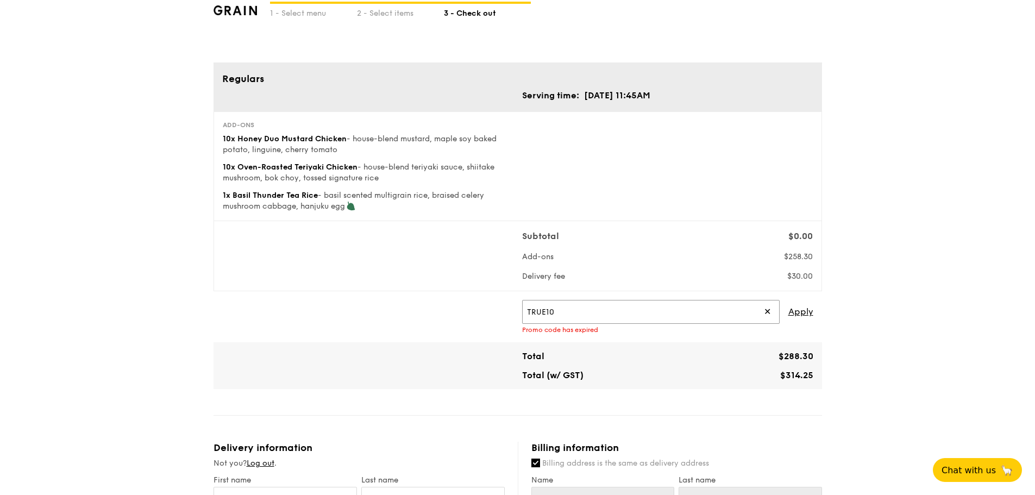
click at [604, 307] on input "TRUE10" at bounding box center [651, 312] width 258 height 24
click at [789, 300] on span "Apply" at bounding box center [801, 312] width 25 height 24
drag, startPoint x: 642, startPoint y: 315, endPoint x: 549, endPoint y: 315, distance: 92.4
click at [463, 314] on div "TRUEGRAIN ✕ Apply Promo code has expired" at bounding box center [518, 317] width 600 height 34
type input "WELCOME10"
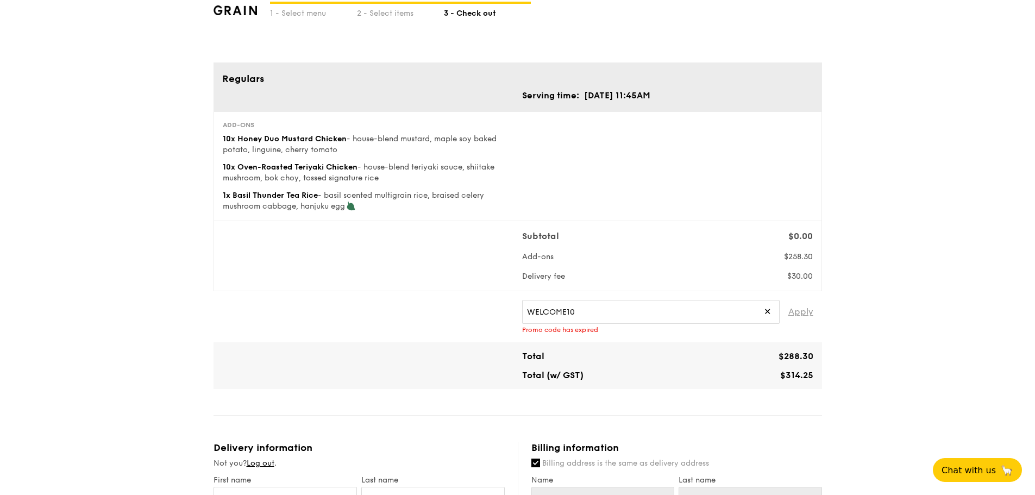
click at [789, 300] on span "Apply" at bounding box center [801, 312] width 25 height 24
click at [772, 315] on input "WELCOME10" at bounding box center [651, 312] width 258 height 24
click at [768, 314] on span "✕" at bounding box center [767, 312] width 7 height 24
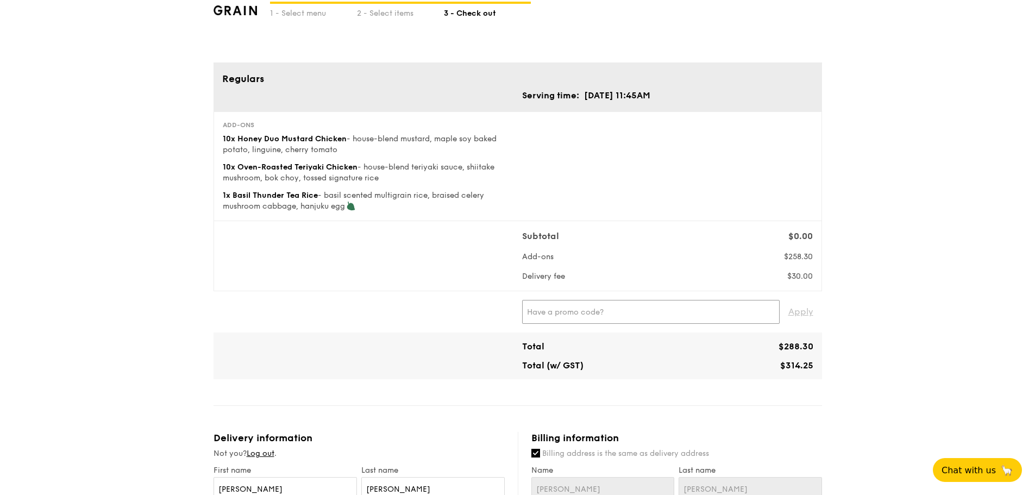
click at [694, 315] on input "text" at bounding box center [651, 312] width 258 height 24
type input "UOB30"
click at [789, 300] on span "Apply" at bounding box center [801, 312] width 25 height 24
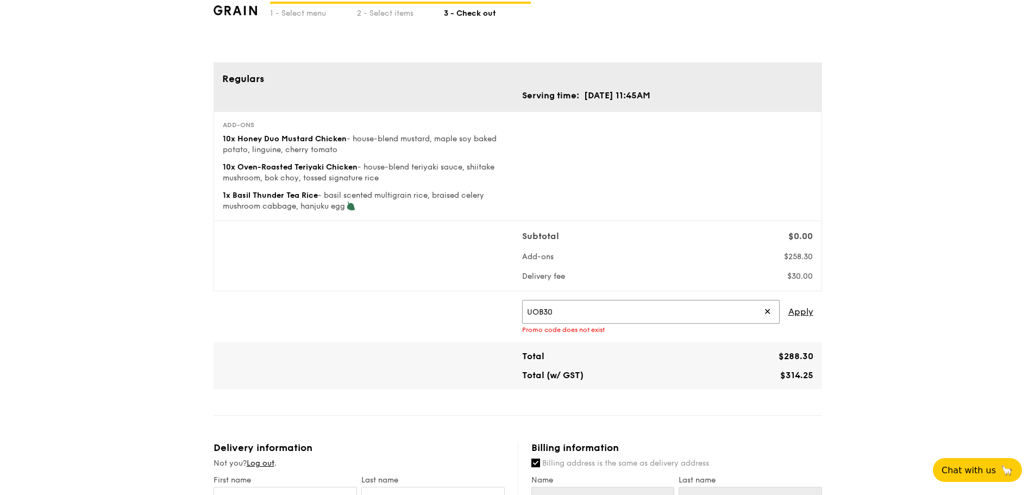
click at [654, 316] on input "UOB30" at bounding box center [651, 312] width 258 height 24
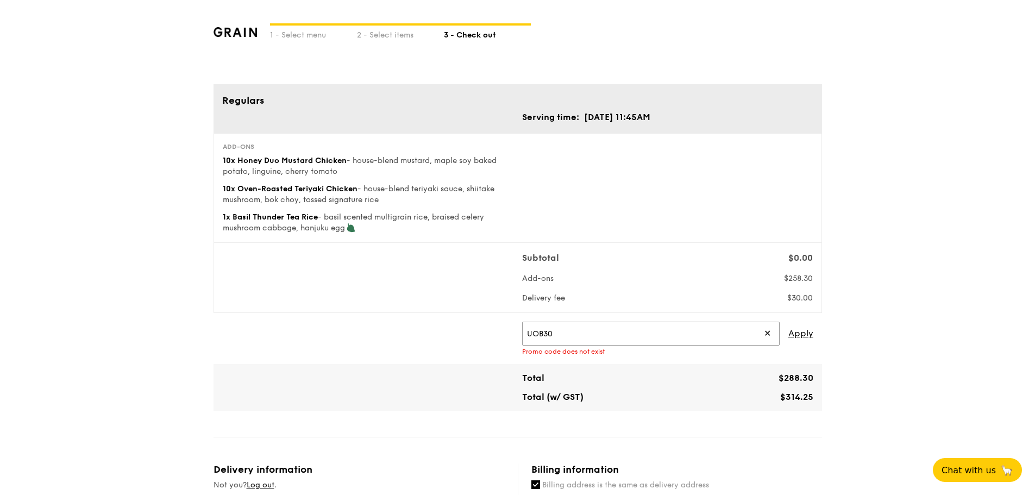
scroll to position [0, 0]
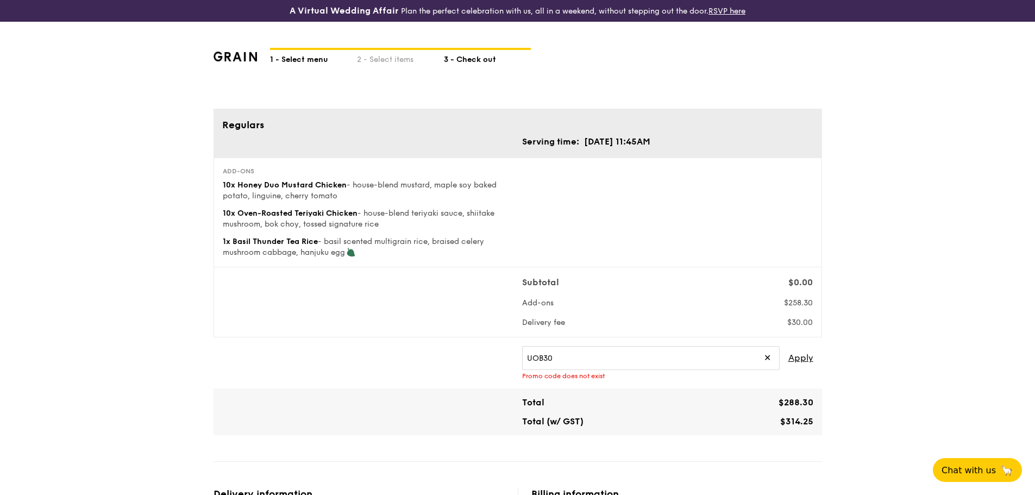
click at [301, 55] on div "1 - Select menu" at bounding box center [313, 57] width 87 height 15
select select
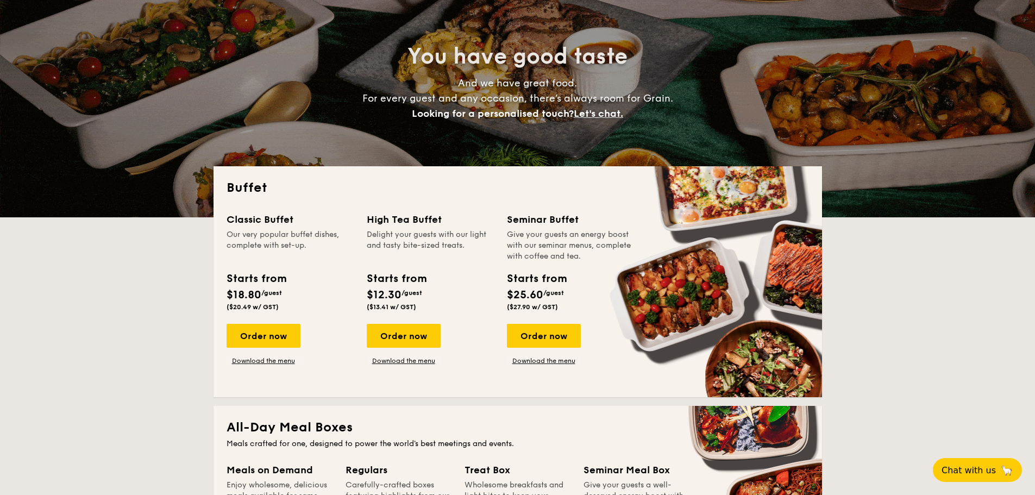
scroll to position [163, 0]
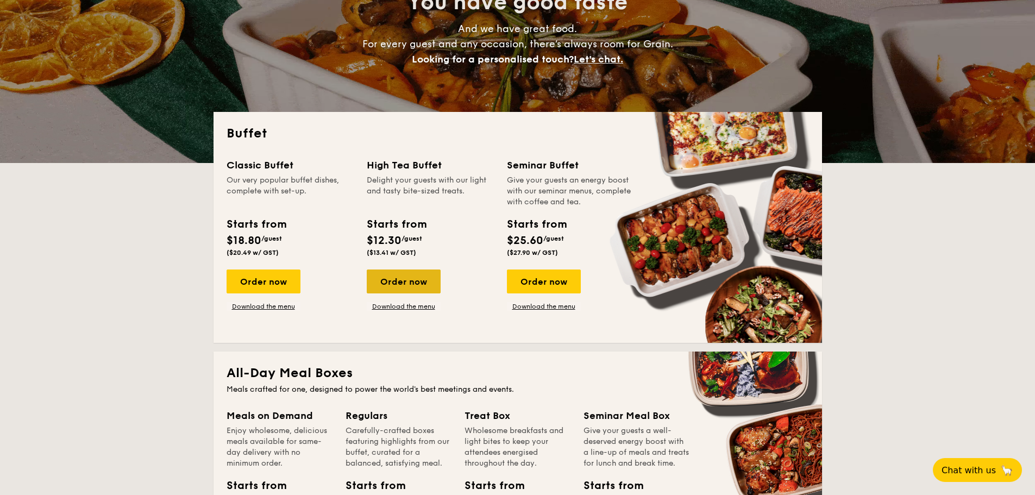
click at [411, 280] on div "Order now" at bounding box center [404, 282] width 74 height 24
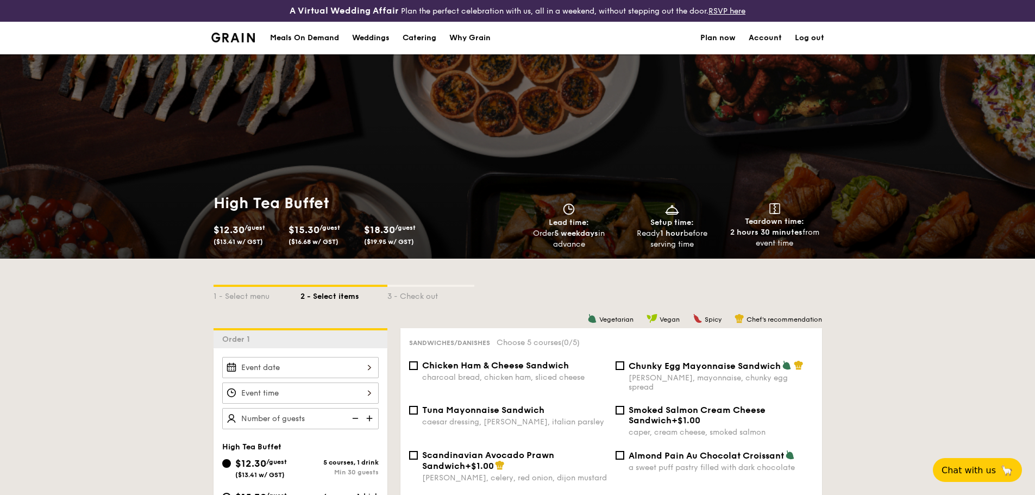
click at [421, 42] on div "Catering" at bounding box center [420, 38] width 34 height 33
select select
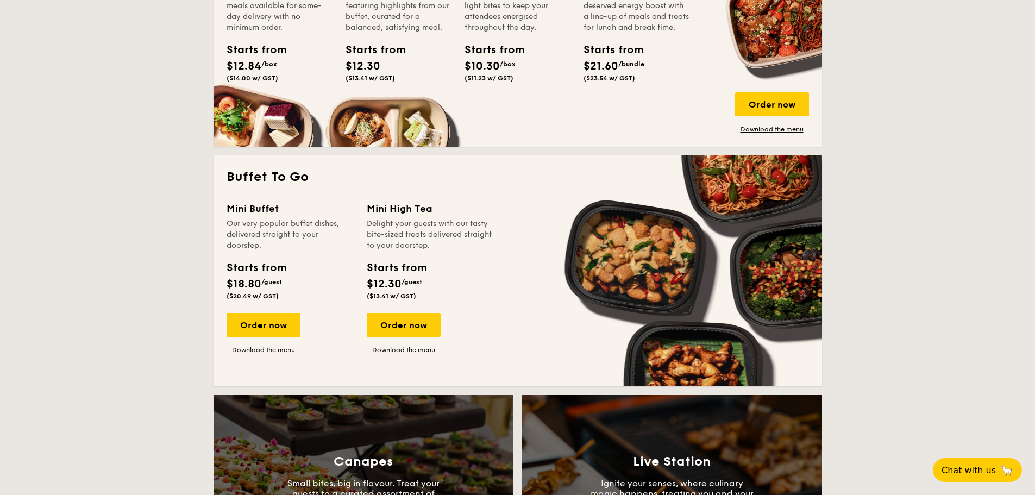
scroll to position [652, 0]
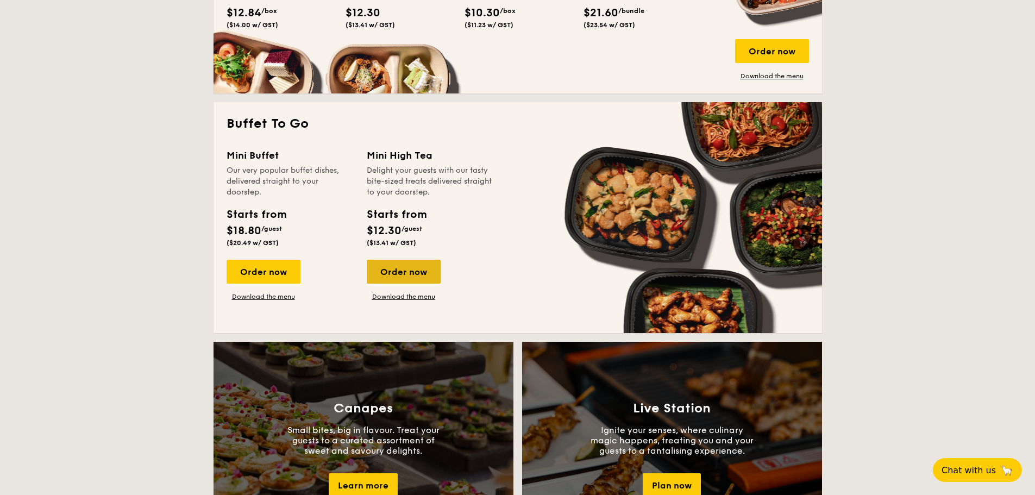
click at [405, 268] on div "Order now" at bounding box center [404, 272] width 74 height 24
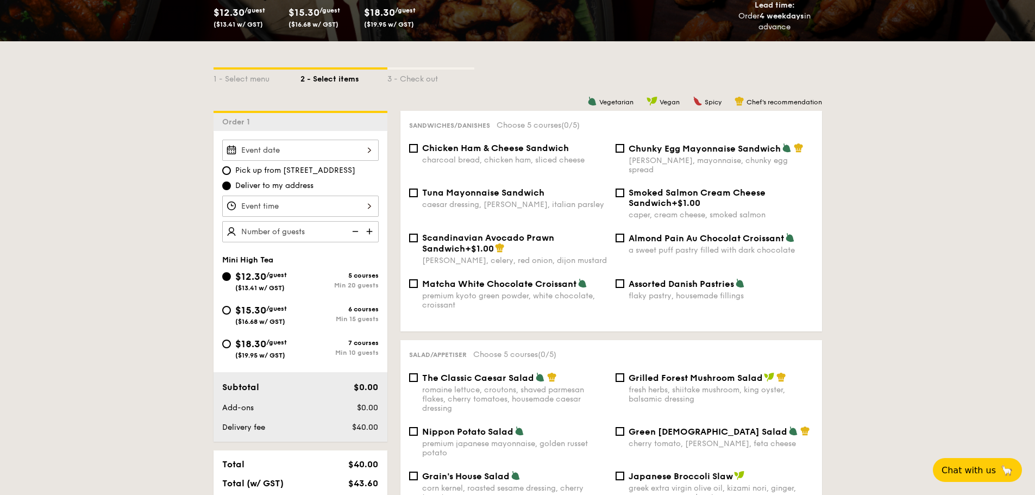
scroll to position [272, 0]
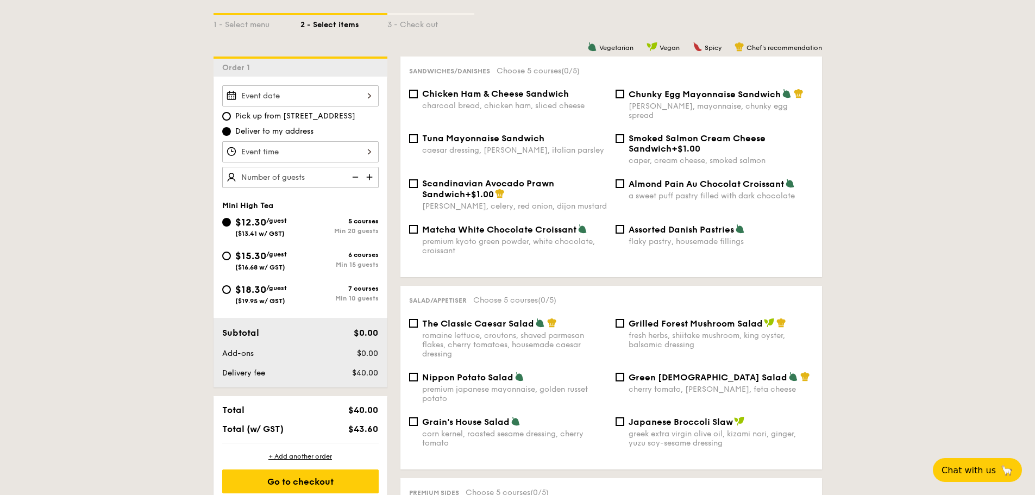
click at [368, 179] on img at bounding box center [370, 177] width 16 height 21
type input "20 guests"
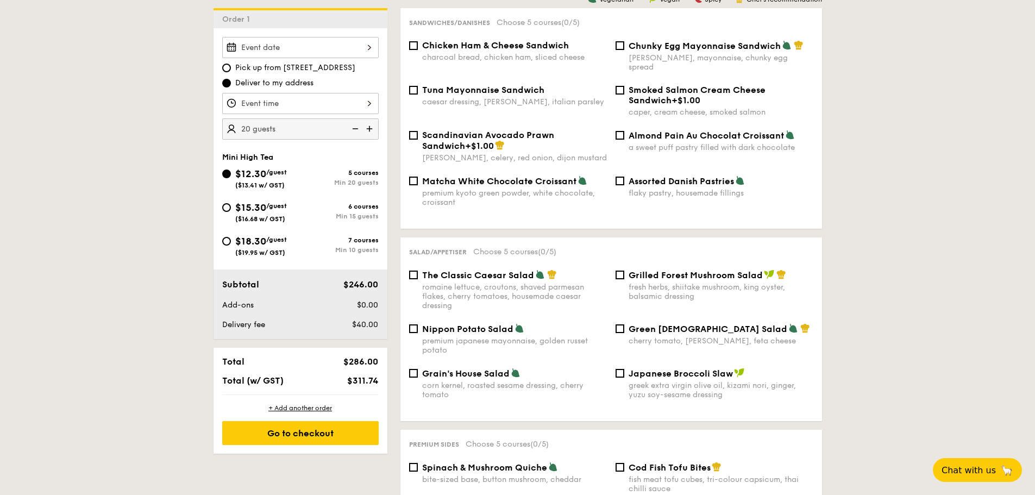
scroll to position [380, 0]
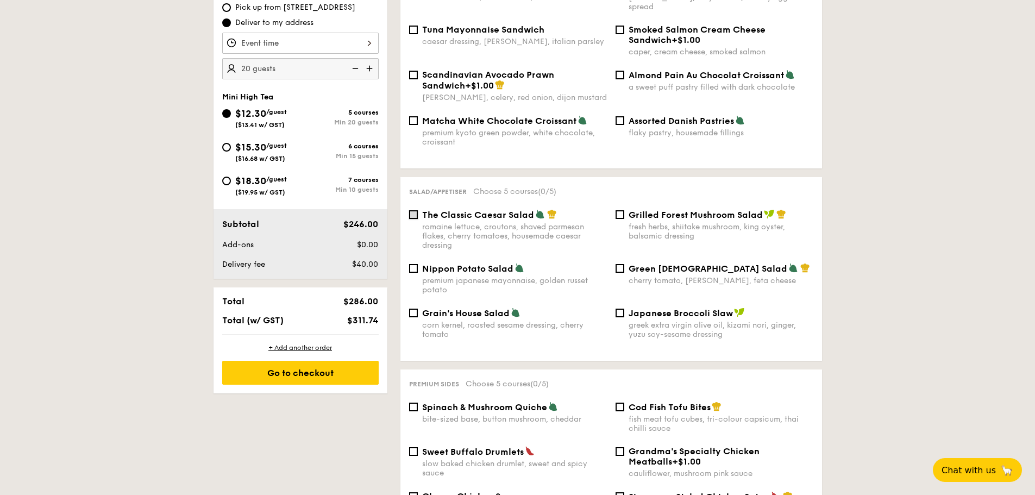
click at [410, 210] on input "The Classic Caesar Salad romaine lettuce, croutons, shaved parmesan flakes, che…" at bounding box center [413, 214] width 9 height 9
checkbox input "true"
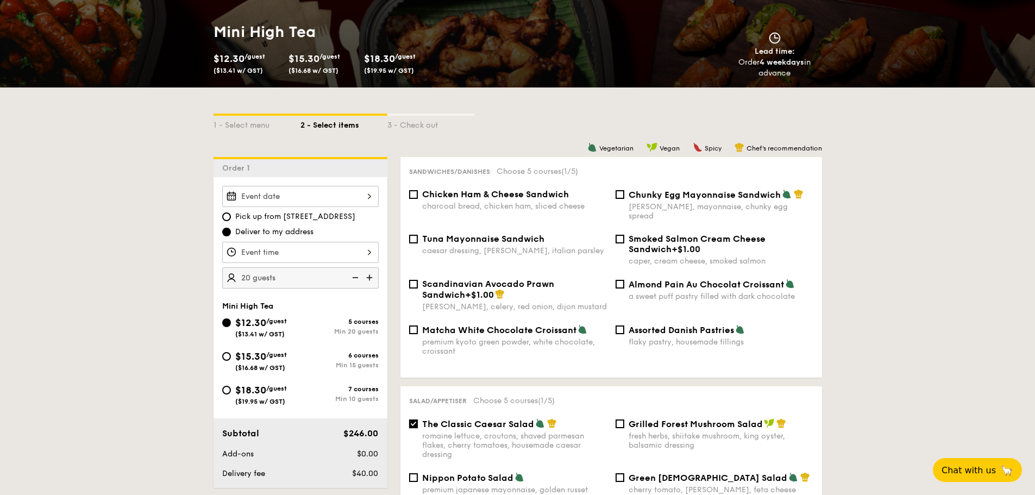
scroll to position [163, 0]
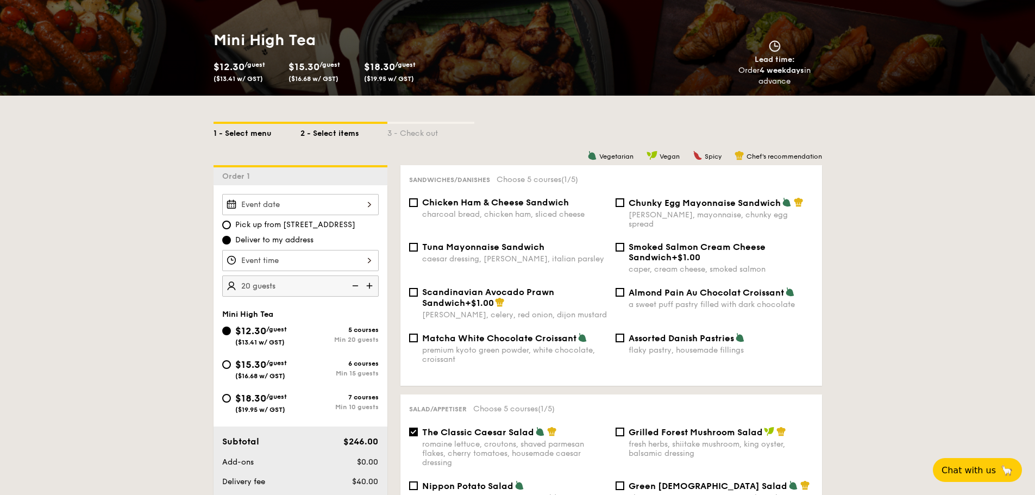
click at [240, 134] on div "1 - Select menu" at bounding box center [257, 131] width 87 height 15
select select
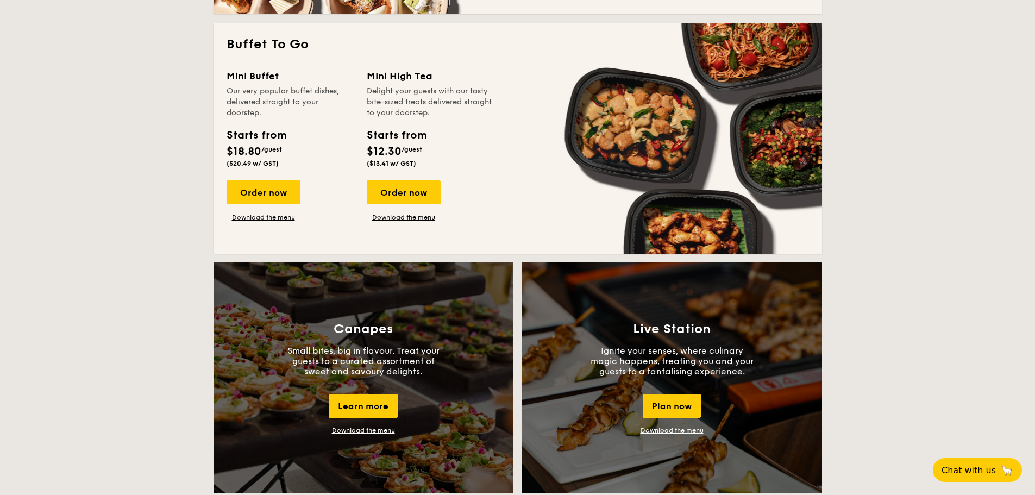
scroll to position [707, 0]
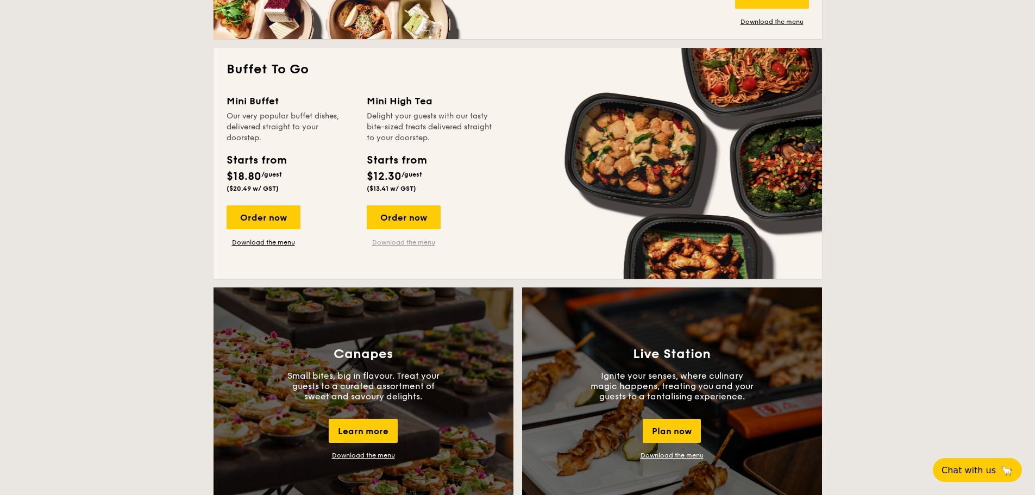
click at [422, 245] on link "Download the menu" at bounding box center [404, 242] width 74 height 9
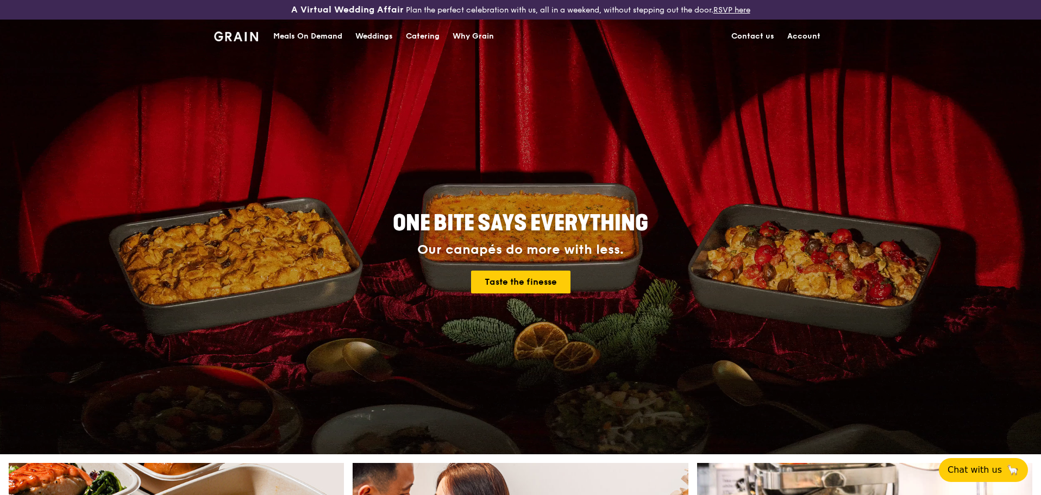
click at [816, 35] on link "Account" at bounding box center [804, 36] width 46 height 33
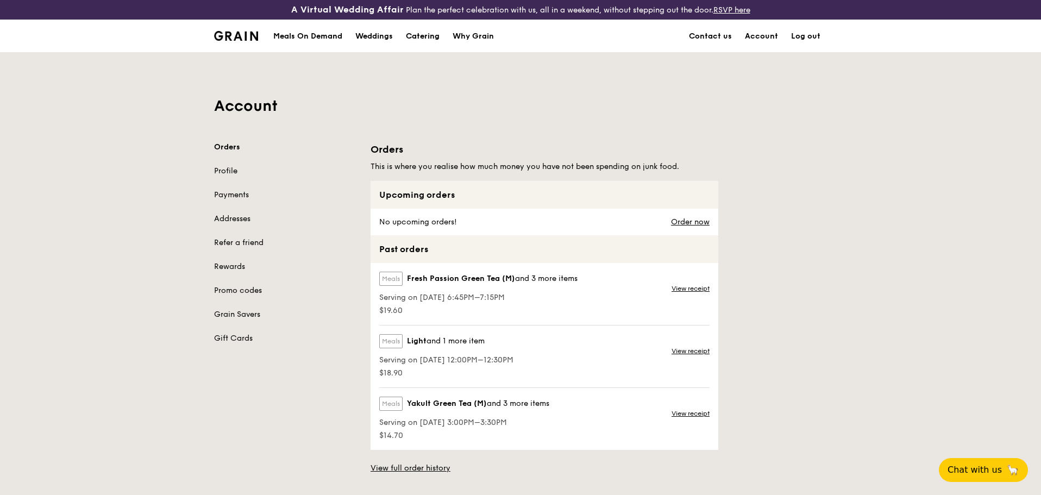
click at [414, 36] on div "Catering" at bounding box center [423, 36] width 34 height 33
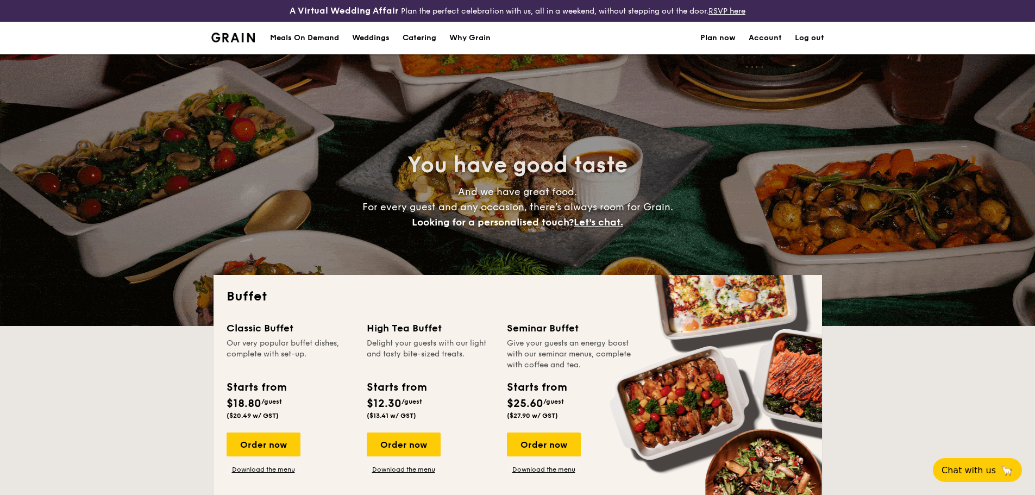
select select
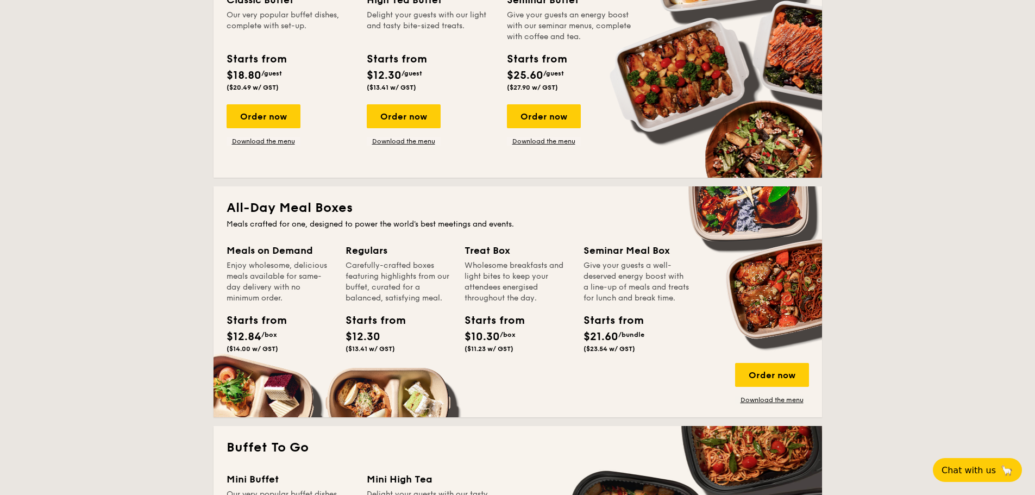
scroll to position [489, 0]
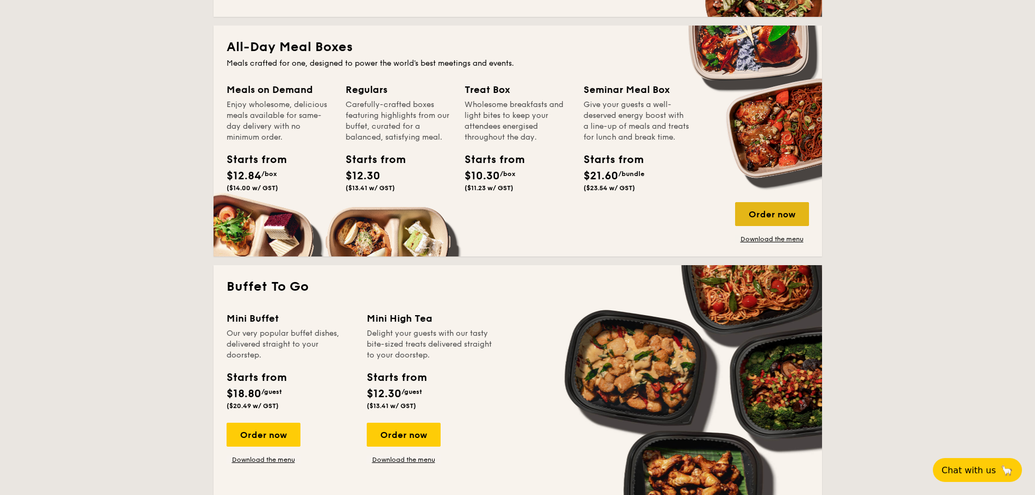
click at [761, 214] on div "Order now" at bounding box center [772, 214] width 74 height 24
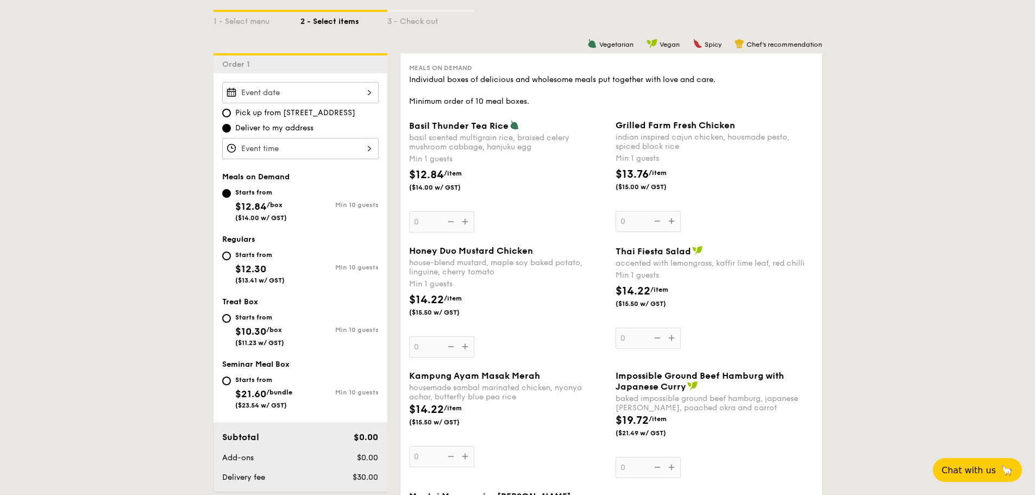
scroll to position [326, 0]
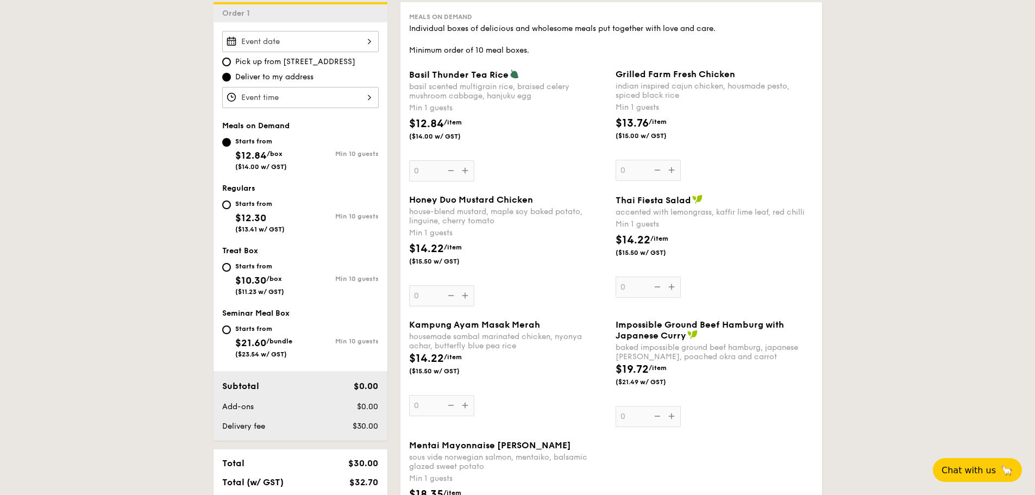
click at [358, 46] on input "Basil Thunder Tea Rice basil scented multigrain rice, braised celery mushroom c…" at bounding box center [300, 41] width 157 height 21
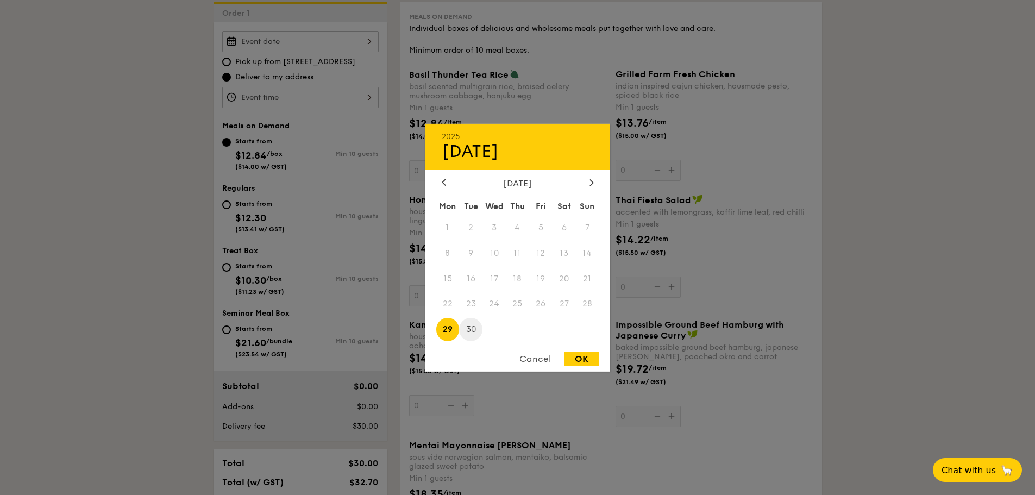
click at [473, 325] on span "30" at bounding box center [470, 329] width 23 height 23
click at [576, 355] on div "OK" at bounding box center [581, 359] width 35 height 15
type input "[DATE]"
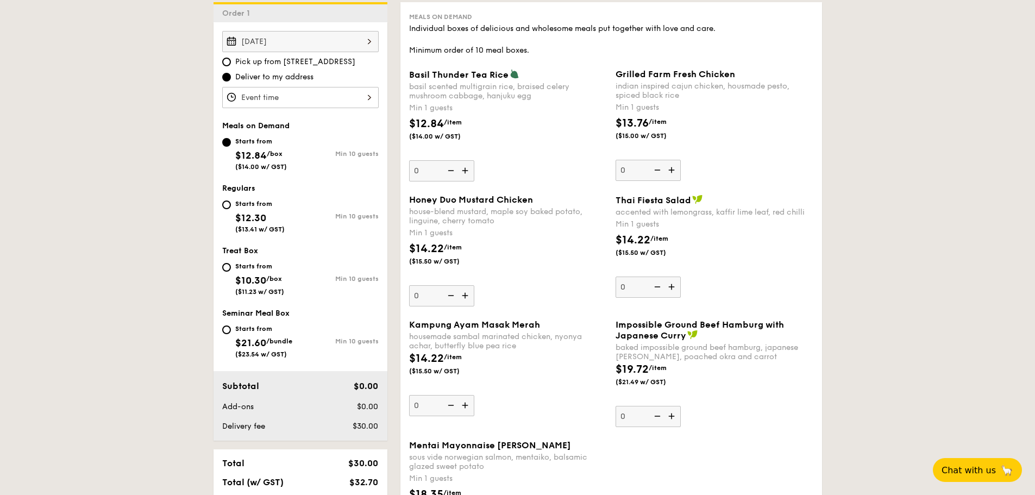
click at [366, 91] on input "Basil Thunder Tea [PERSON_NAME] scented multigrain rice, braised celery mushroo…" at bounding box center [300, 97] width 157 height 21
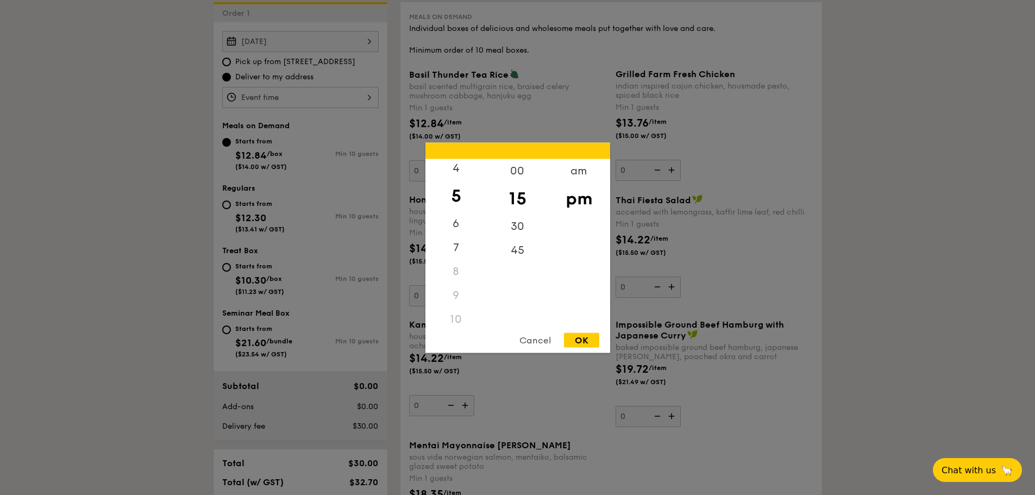
scroll to position [129, 0]
click at [579, 173] on div "am" at bounding box center [578, 175] width 61 height 32
click at [516, 252] on div "45" at bounding box center [517, 254] width 61 height 32
click at [455, 309] on div "11" at bounding box center [456, 309] width 61 height 32
click at [586, 342] on div "OK" at bounding box center [581, 340] width 35 height 15
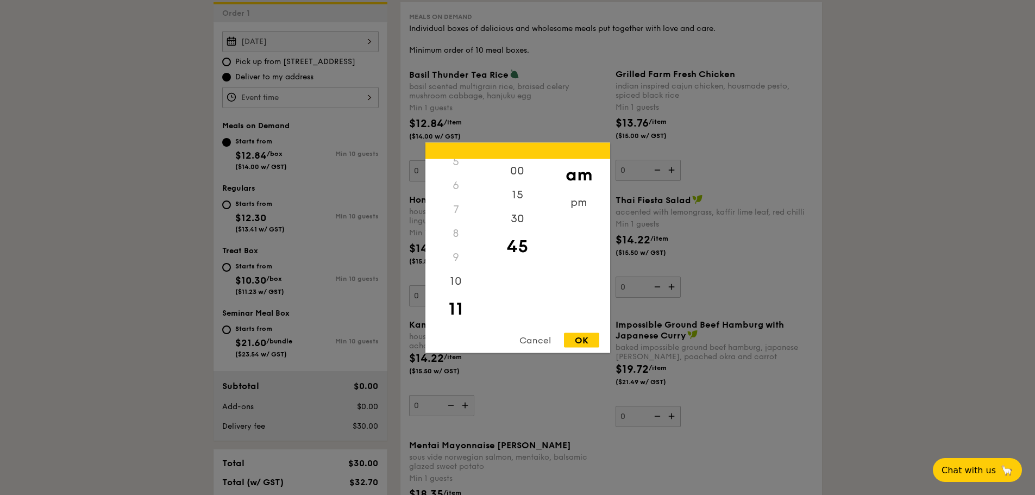
type input "11:45AM"
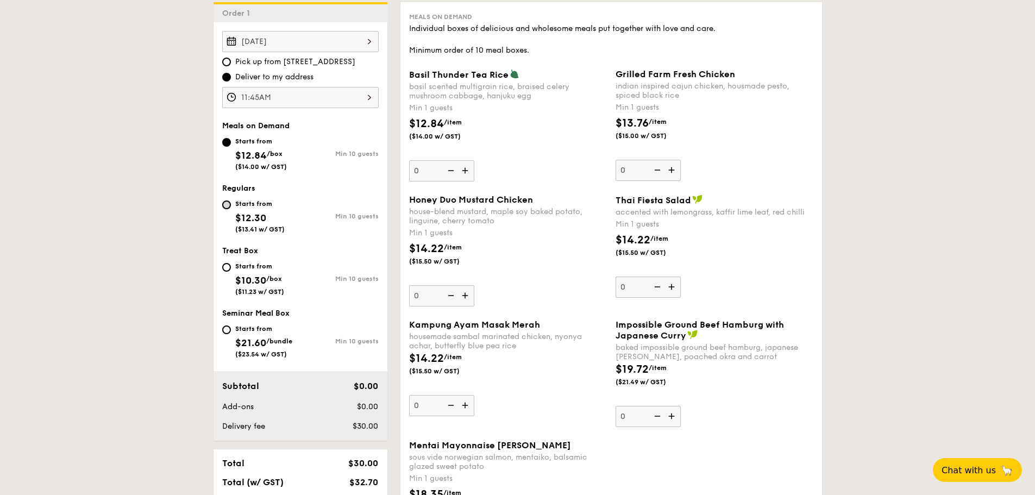
click at [227, 208] on input "Starts from $12.30 ($13.41 w/ GST) Min 10 guests" at bounding box center [226, 205] width 9 height 9
radio input "true"
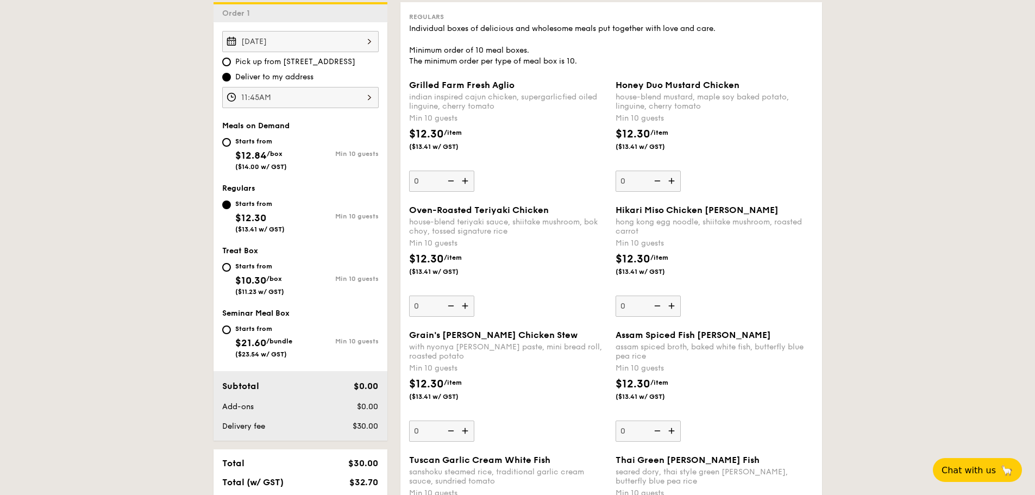
click at [674, 186] on img at bounding box center [673, 181] width 16 height 21
click at [674, 186] on input "0" at bounding box center [648, 181] width 65 height 21
type input "10"
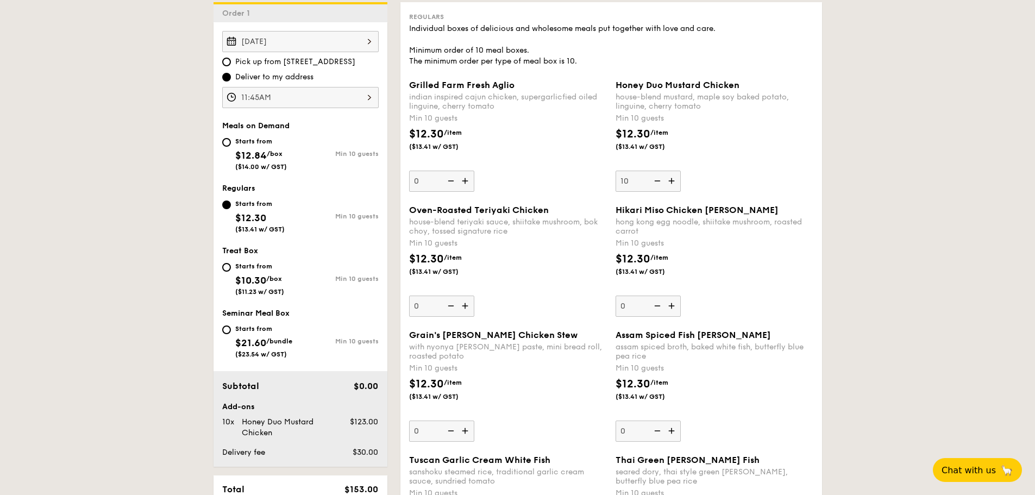
click at [462, 306] on img at bounding box center [466, 306] width 16 height 21
click at [462, 306] on input "0" at bounding box center [441, 306] width 65 height 21
type input "10"
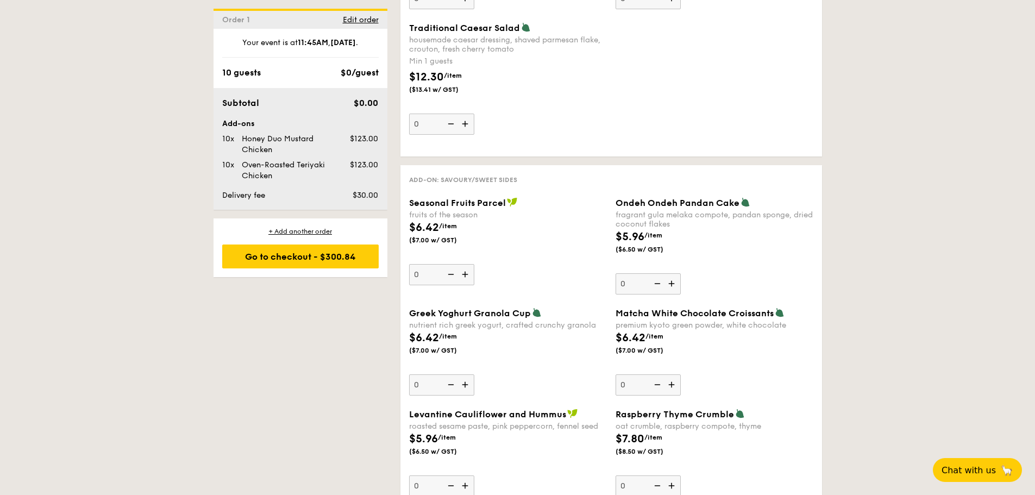
scroll to position [1359, 0]
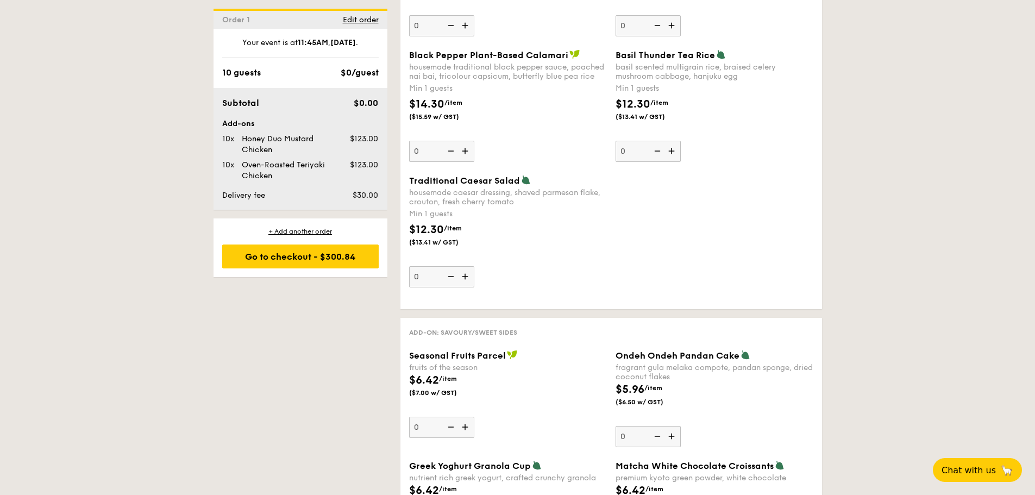
click at [671, 153] on img at bounding box center [673, 151] width 16 height 21
click at [671, 153] on input "0" at bounding box center [648, 151] width 65 height 21
type input "1"
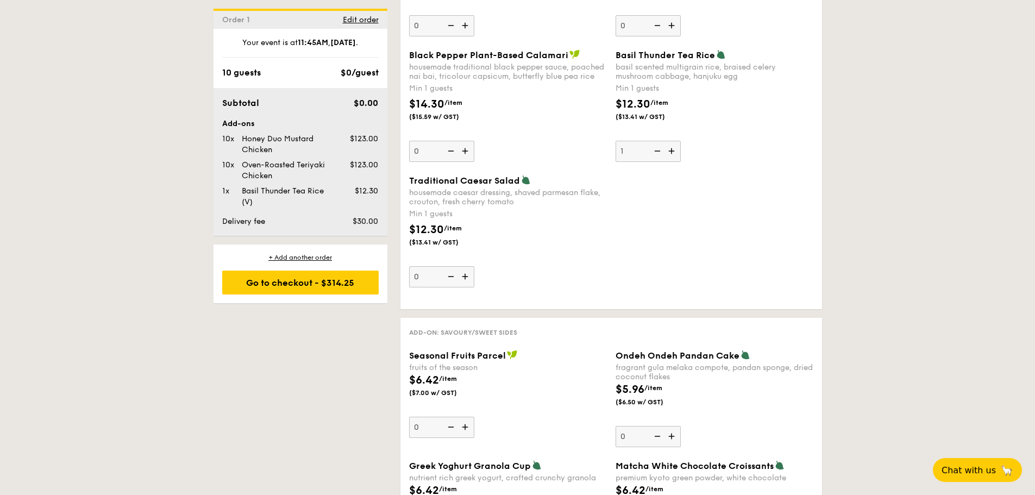
click at [862, 206] on div "1 - Select menu 2 - Select items 3 - Check out Order 1 [DATE] Pick up from [STR…" at bounding box center [517, 358] width 1035 height 2917
click at [312, 287] on div "Go to checkout - $314.25" at bounding box center [300, 283] width 157 height 24
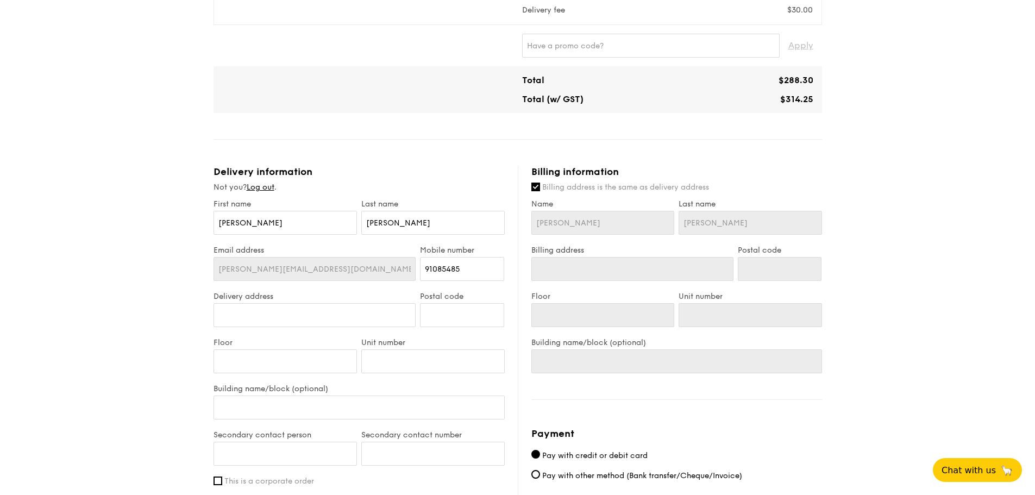
scroll to position [326, 0]
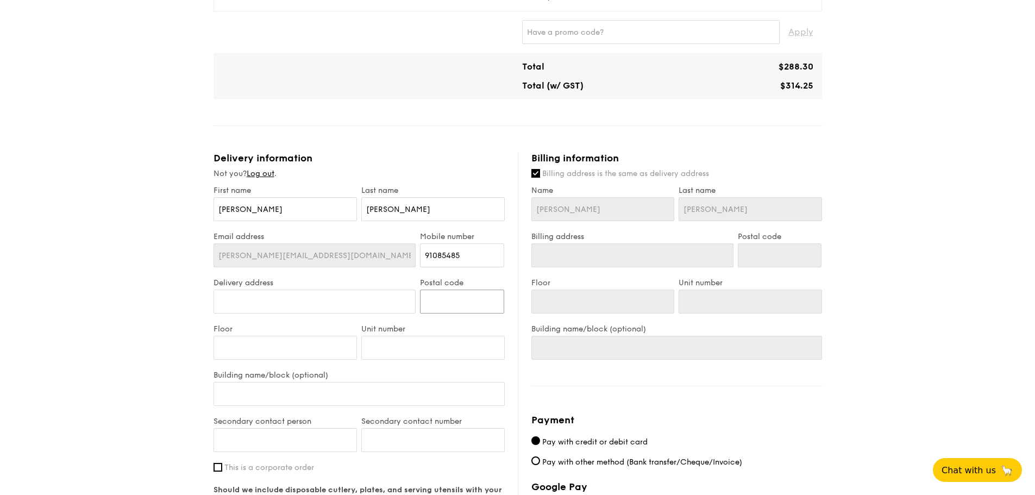
click at [462, 299] on input "Postal code" at bounding box center [462, 302] width 84 height 24
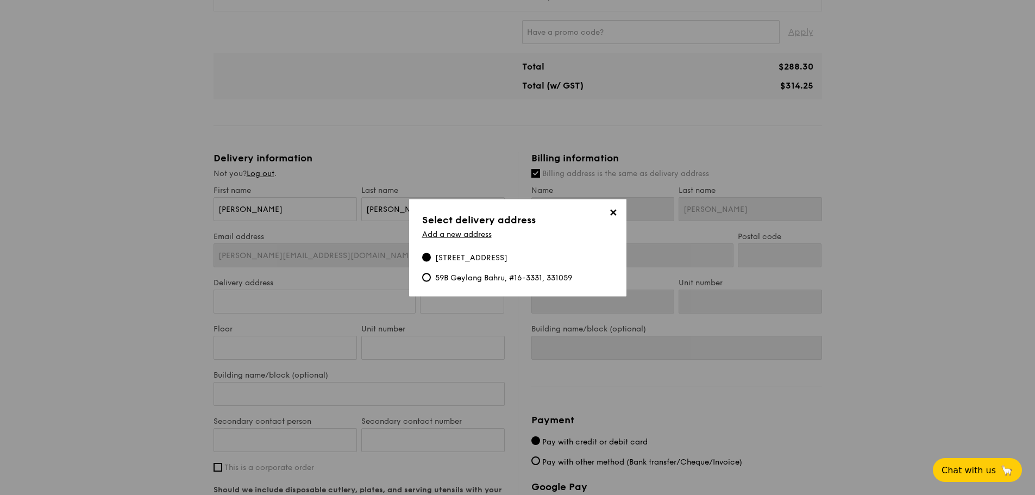
click at [454, 278] on div "59B Geylang Bahru, #16-3331, 331059" at bounding box center [503, 277] width 137 height 11
click at [431, 278] on input "59B Geylang Bahru, #16-3331, 331059" at bounding box center [426, 277] width 9 height 9
type input "59B Geylang Bahru"
type input "331059"
type input "16"
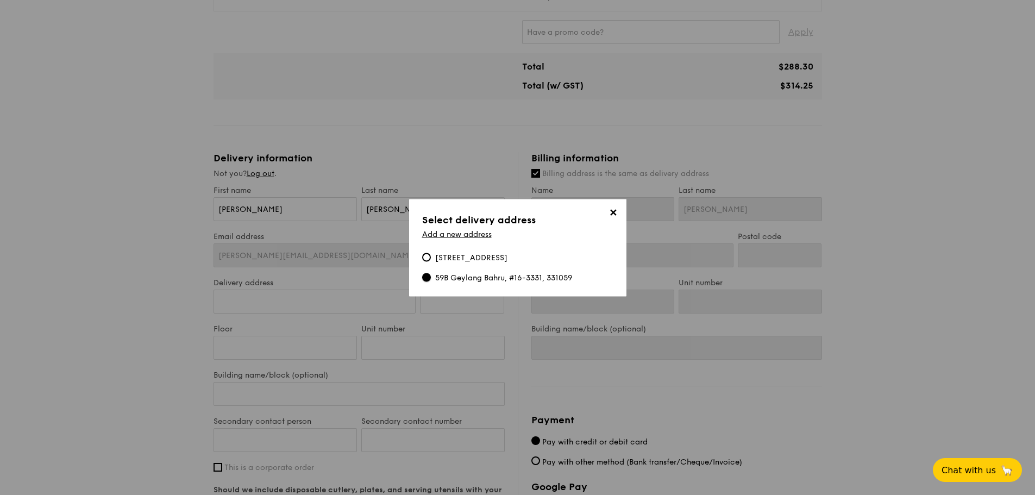
type input "3331"
type input "59B Geylang Bahru"
type input "331059"
type input "16"
type input "3331"
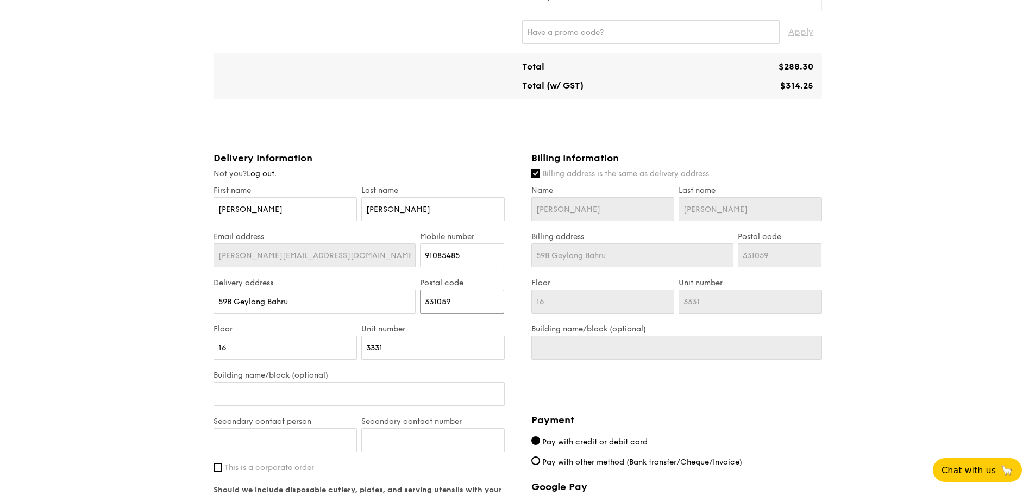
click at [478, 298] on input "331059" at bounding box center [462, 302] width 84 height 24
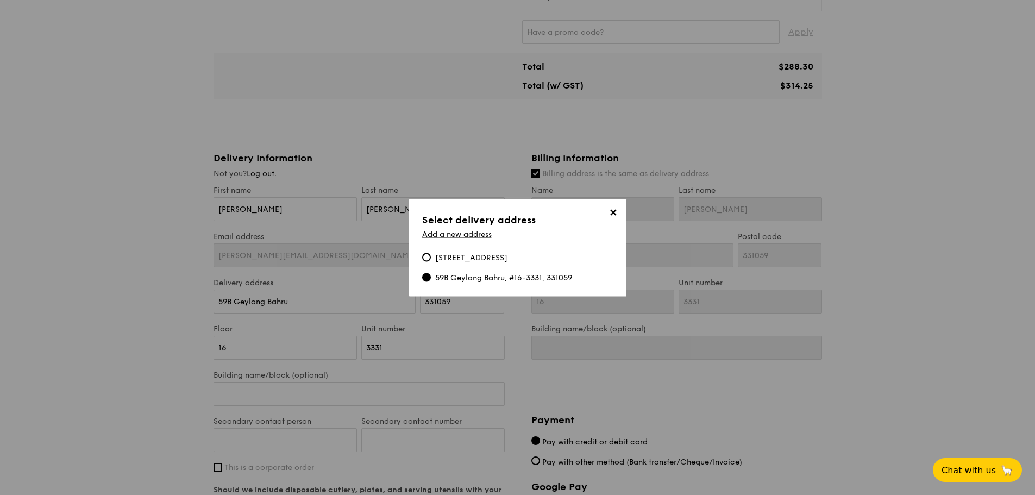
click at [479, 260] on div "[STREET_ADDRESS]" at bounding box center [471, 257] width 72 height 11
click at [431, 260] on input "[STREET_ADDRESS]" at bounding box center [426, 257] width 9 height 9
type input "[STREET_ADDRESS]"
type input "419734"
type input "01"
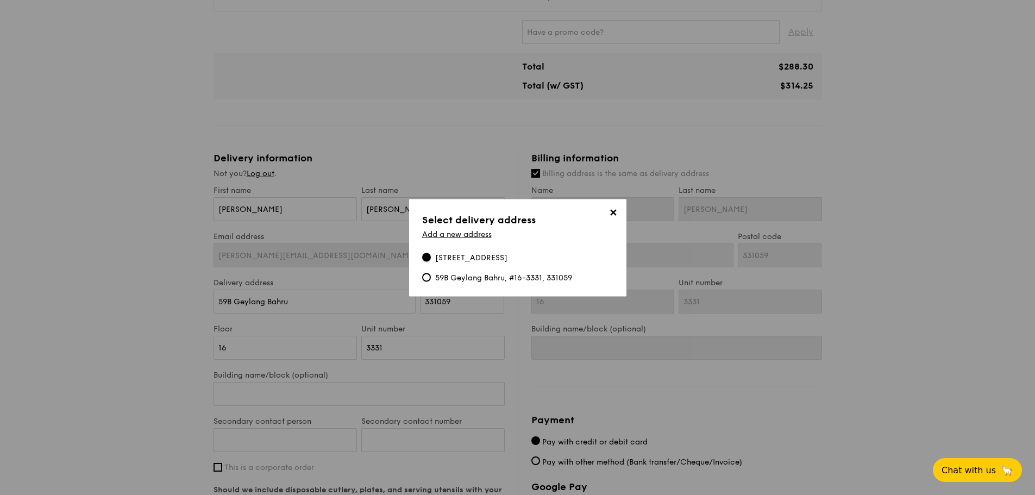
type input "01"
type input "[STREET_ADDRESS]"
type input "419734"
type input "01"
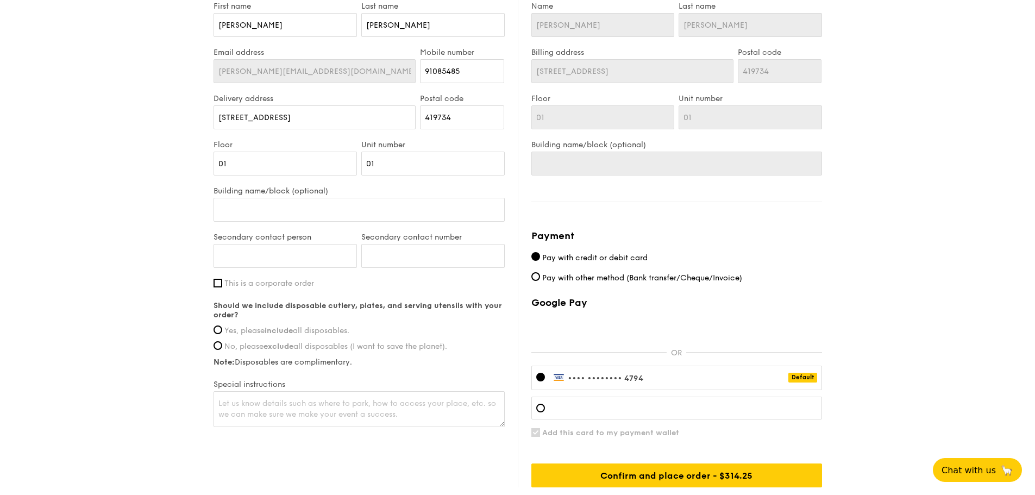
scroll to position [543, 0]
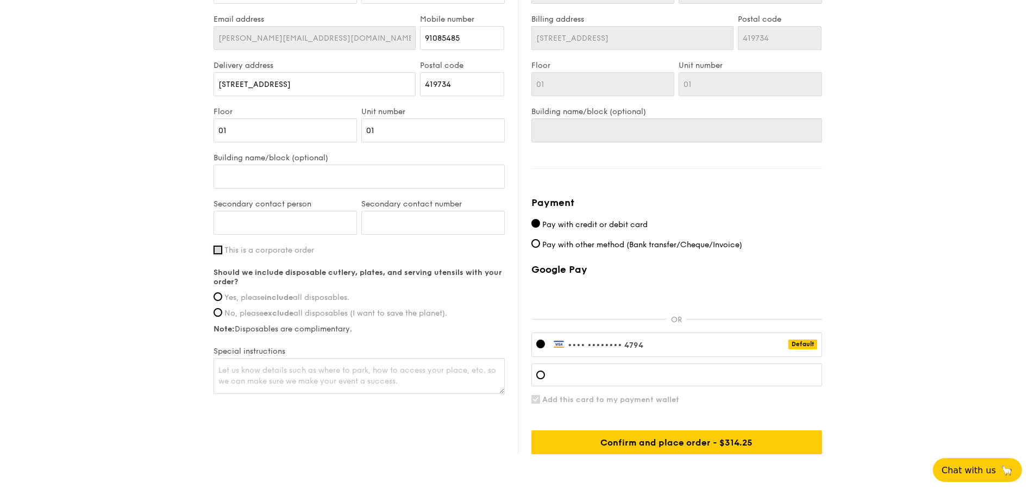
click at [216, 250] on input "This is a corporate order" at bounding box center [218, 250] width 9 height 9
checkbox input "true"
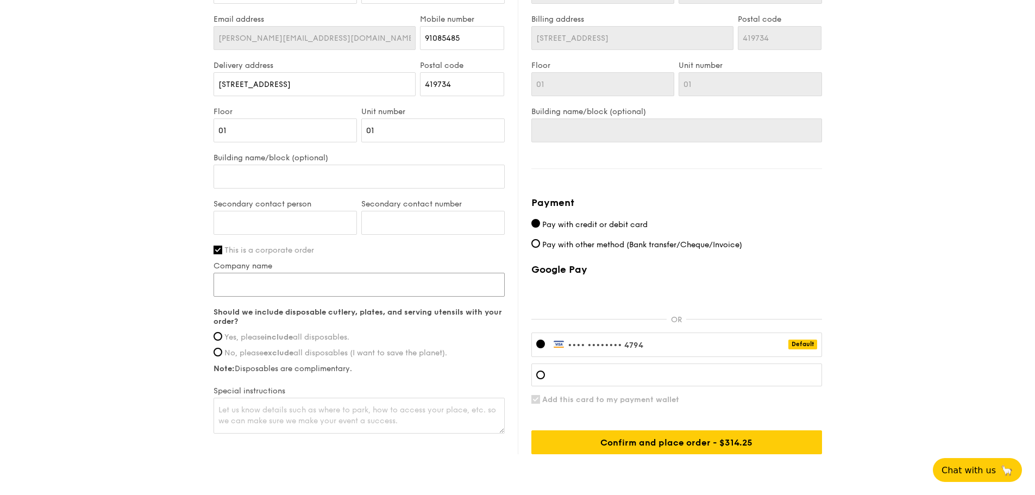
click at [268, 287] on input "Company name" at bounding box center [359, 285] width 291 height 24
type input "Great Eastern Life [GEOGRAPHIC_DATA]"
click at [218, 337] on input "Yes, please include all disposables." at bounding box center [218, 336] width 9 height 9
radio input "true"
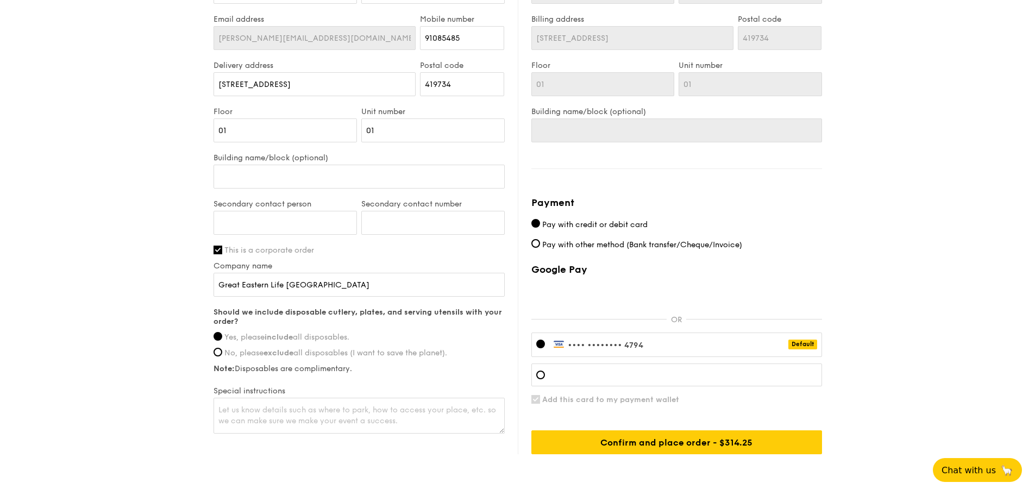
click at [311, 413] on textarea at bounding box center [359, 416] width 291 height 36
type textarea "P"
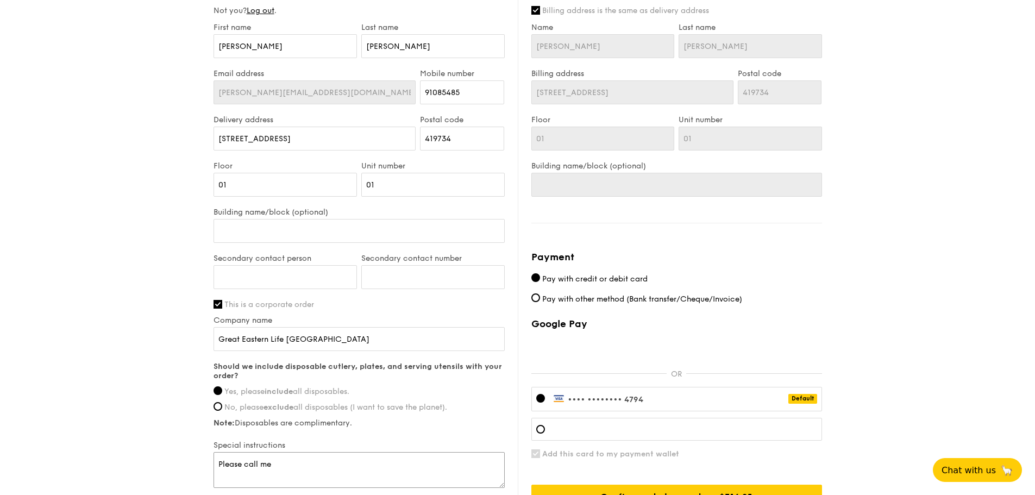
type textarea "Please call me"
drag, startPoint x: 412, startPoint y: 51, endPoint x: 322, endPoint y: 48, distance: 90.2
click at [322, 48] on div "First name Lee Last name Yee Hong" at bounding box center [359, 46] width 296 height 46
drag, startPoint x: 248, startPoint y: 50, endPoint x: 201, endPoint y: 47, distance: 47.9
click at [201, 47] on div "1 - Select menu 2 - Select items 3 - Check out Regulars Serving time: [DATE] 11…" at bounding box center [517, 43] width 1035 height 1020
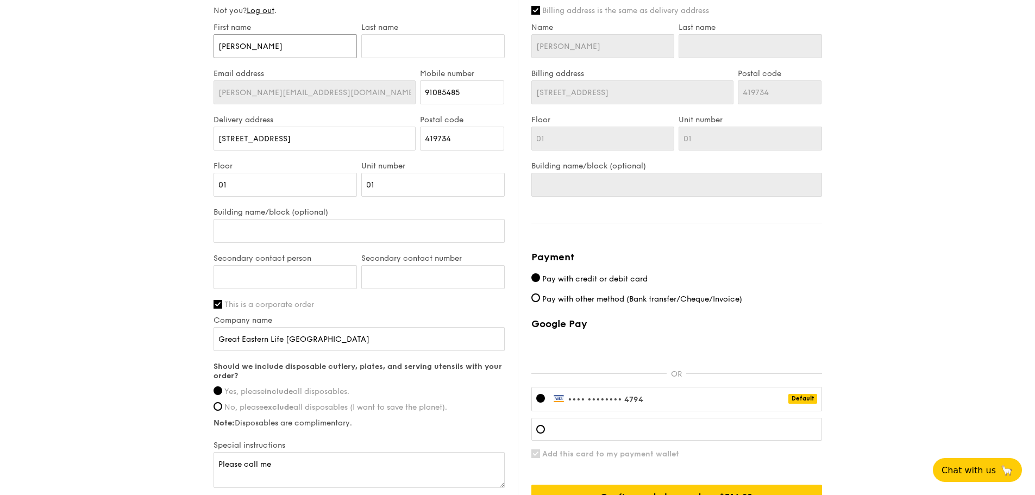
type input "[PERSON_NAME]"
click at [385, 40] on input "text" at bounding box center [432, 46] width 143 height 24
type input "L"
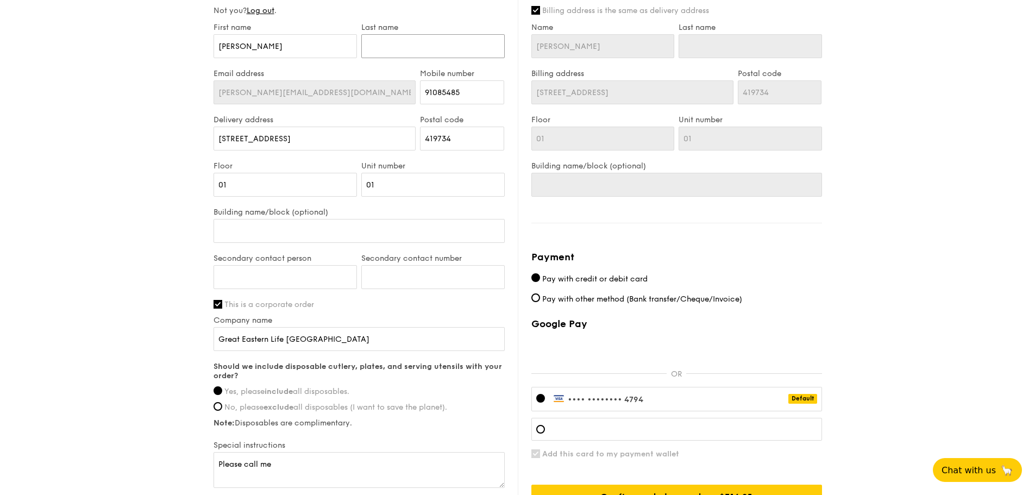
type input "L"
type input "Le"
type input "[PERSON_NAME]"
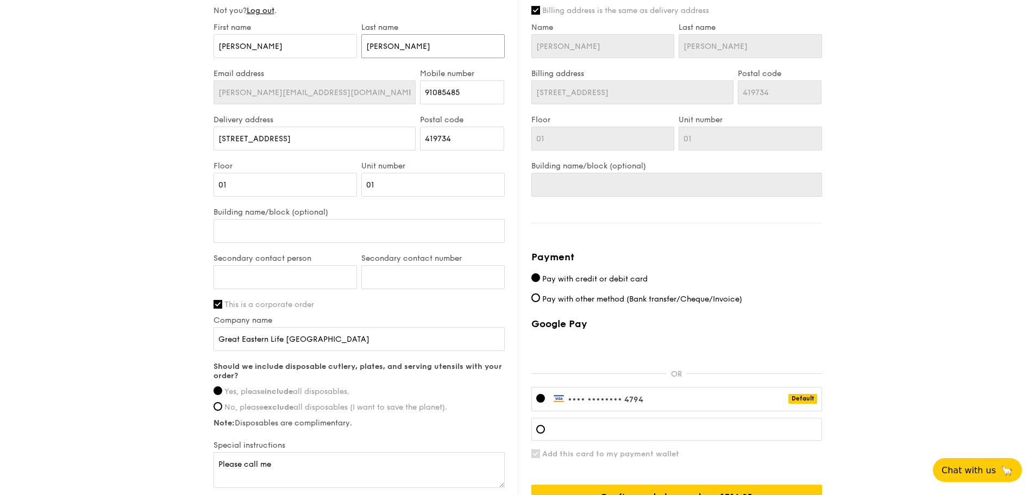
type input "[PERSON_NAME]"
click at [0, 0] on div "1 - Select menu 2 - Select items 3 - Check out Regulars Serving time: [DATE] 11…" at bounding box center [517, 43] width 1035 height 1020
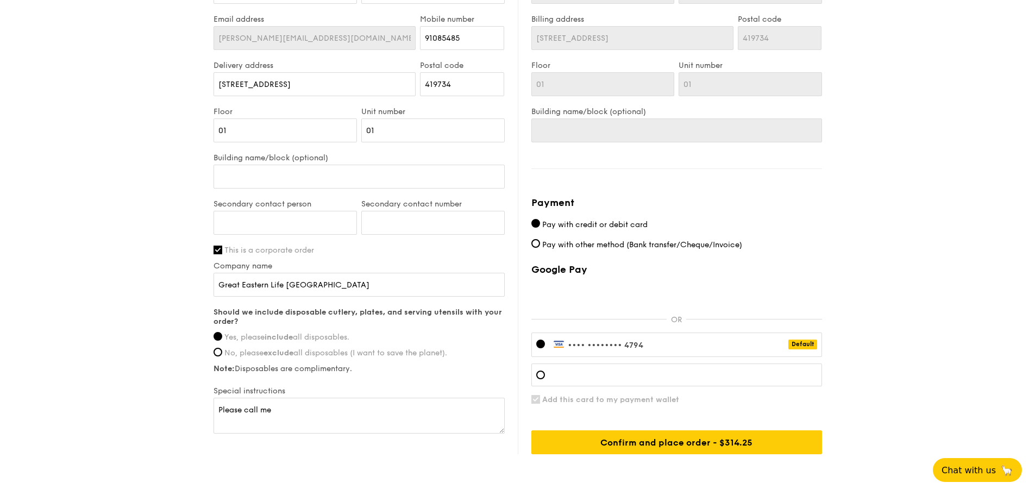
scroll to position [590, 0]
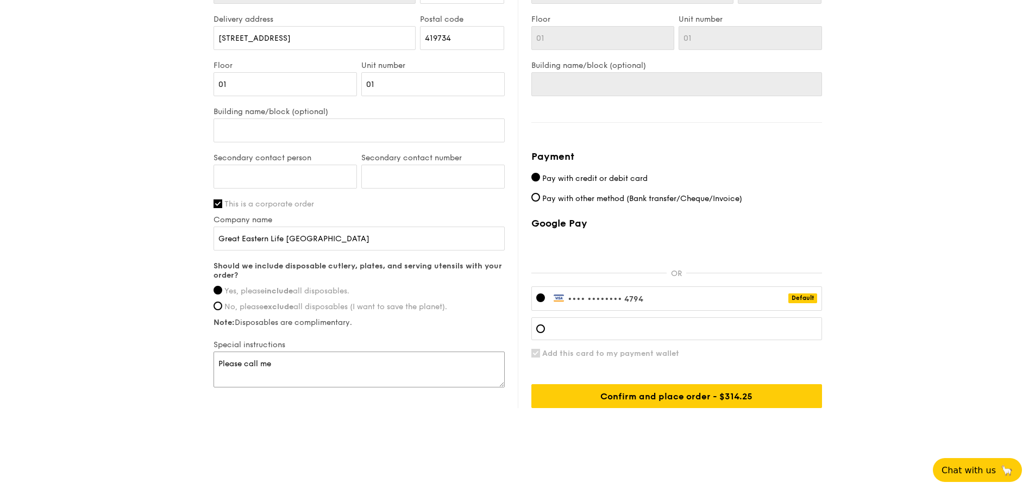
click at [293, 363] on textarea "Please call me" at bounding box center [359, 370] width 291 height 36
type textarea "Please call me when reached and i will come out of the office to collect the or…"
click at [541, 330] on div at bounding box center [540, 328] width 9 height 9
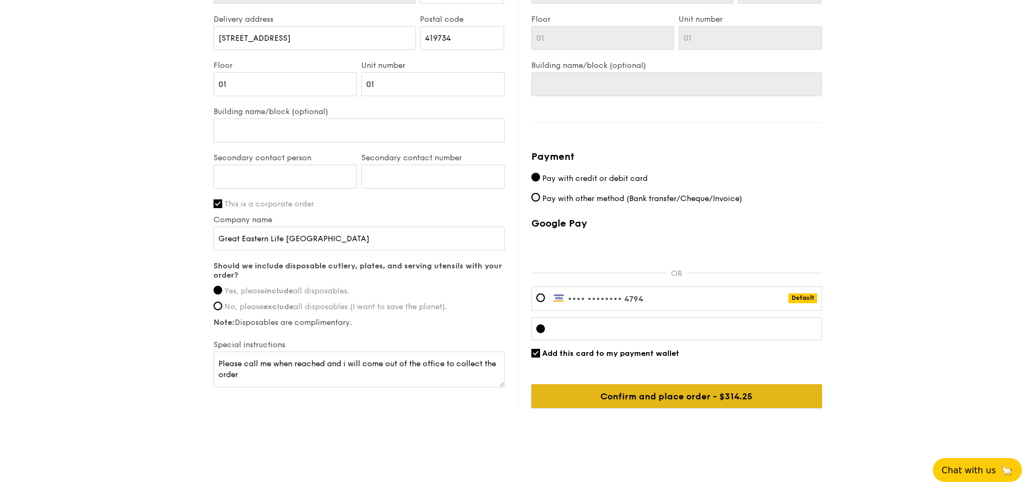
click at [759, 396] on input "Confirm and place order - $314.25" at bounding box center [677, 396] width 291 height 24
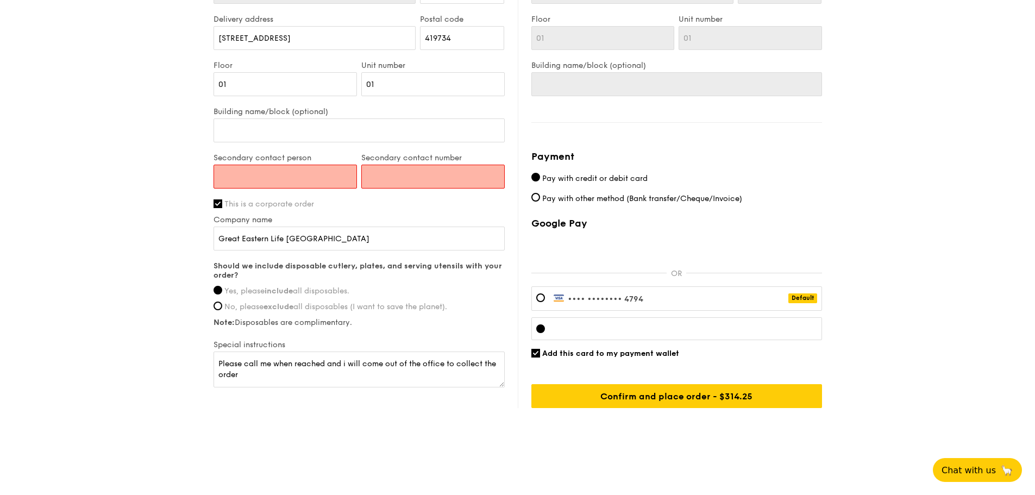
click at [302, 177] on input "Secondary contact person" at bounding box center [285, 177] width 143 height 24
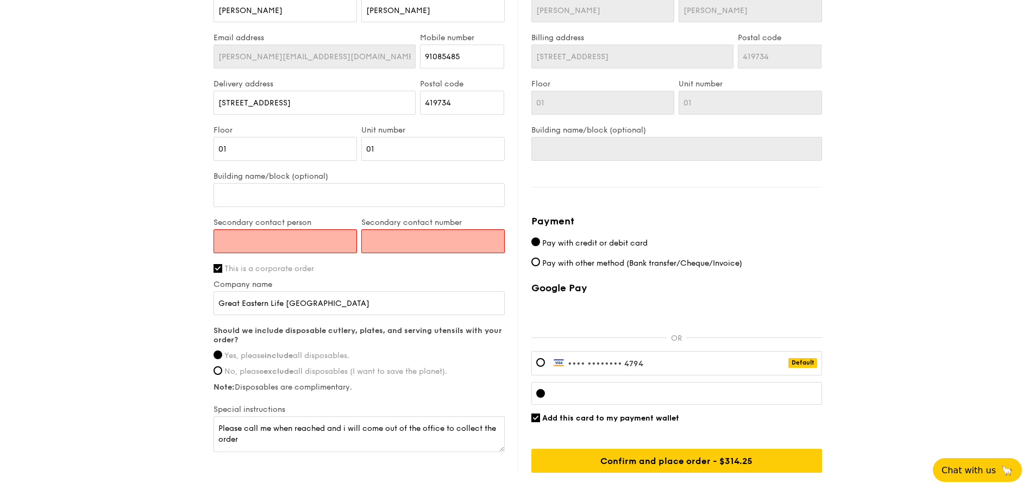
scroll to position [481, 0]
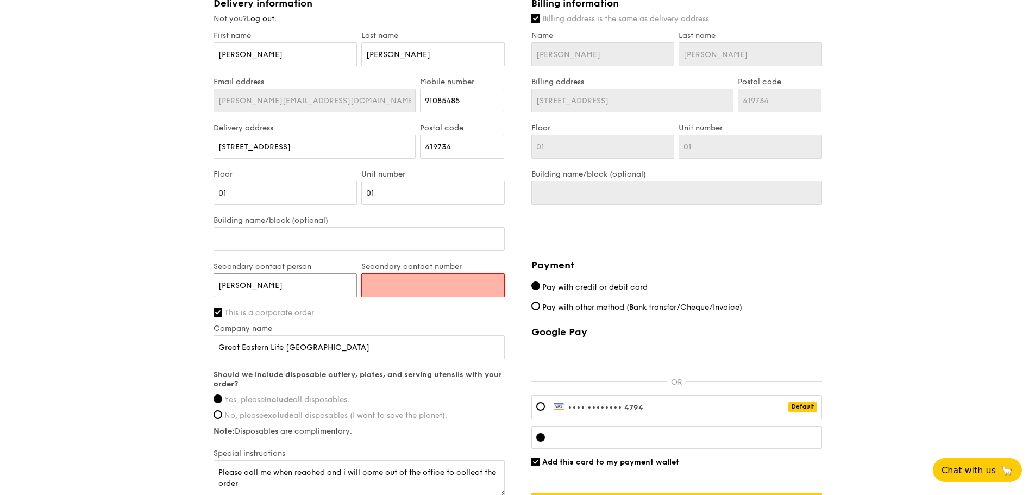
type input "Aaron Wu"
click at [152, 256] on div "1 - Select menu 2 - Select items 3 - Check out Regulars Serving time: [DATE] 11…" at bounding box center [517, 51] width 1035 height 1020
click at [470, 284] on input "Secondary contact number" at bounding box center [432, 285] width 143 height 24
type input "92704830"
click at [120, 373] on div "1 - Select menu 2 - Select items 3 - Check out Regulars Serving time: [DATE] 11…" at bounding box center [517, 51] width 1035 height 1020
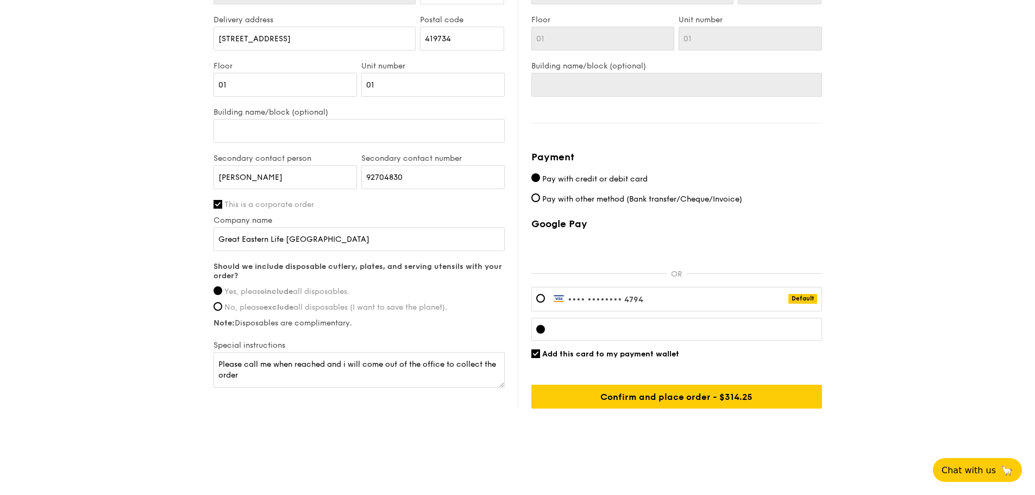
scroll to position [590, 0]
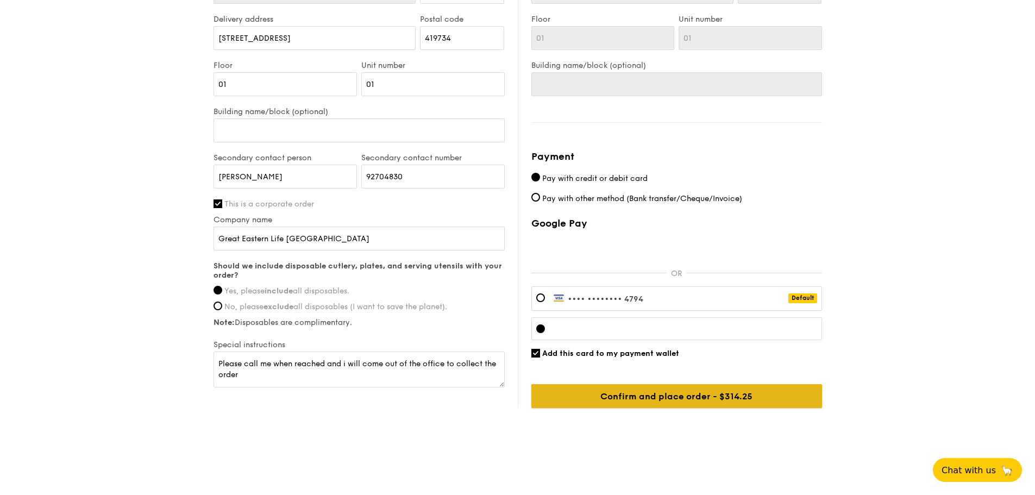
click at [553, 405] on input "Confirm and place order - $314.25" at bounding box center [677, 396] width 291 height 24
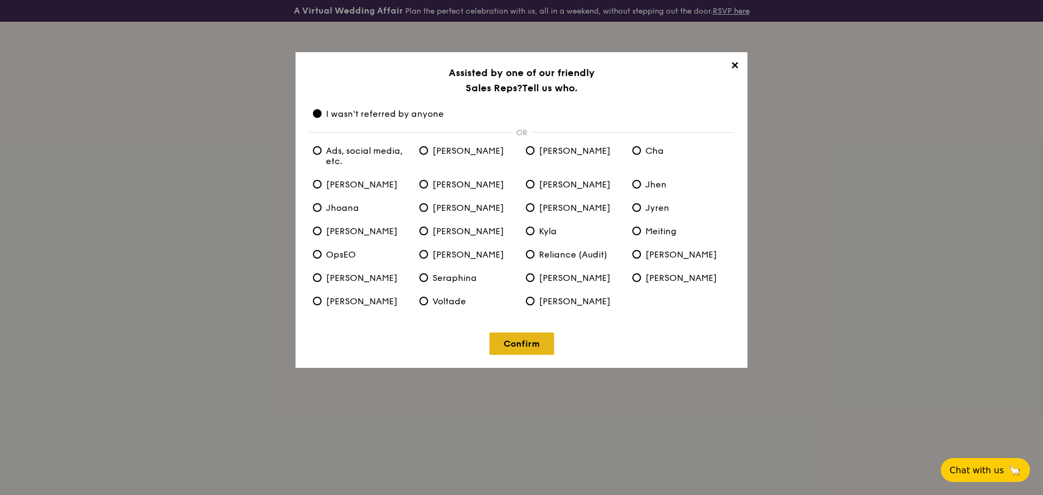
click at [517, 350] on link "Confirm" at bounding box center [522, 344] width 65 height 22
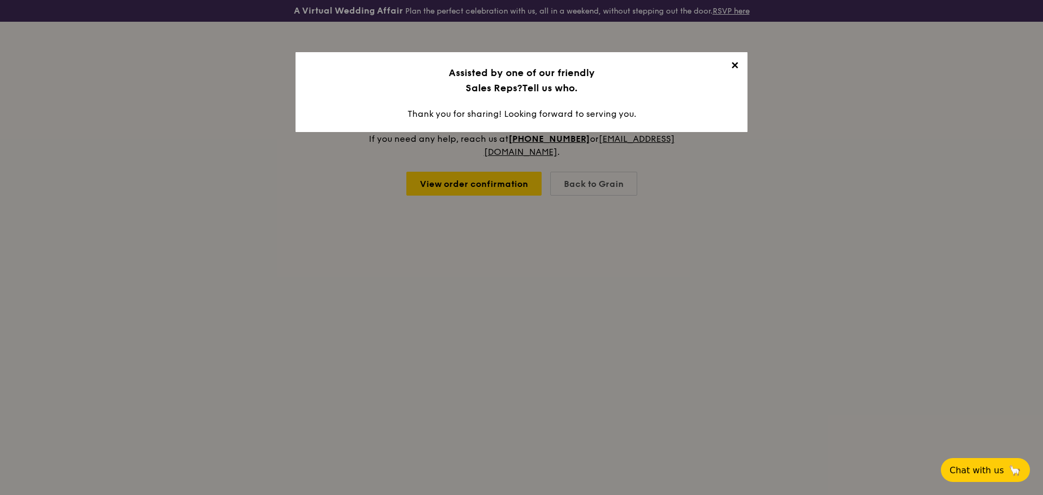
click at [739, 68] on span "✕" at bounding box center [734, 67] width 15 height 15
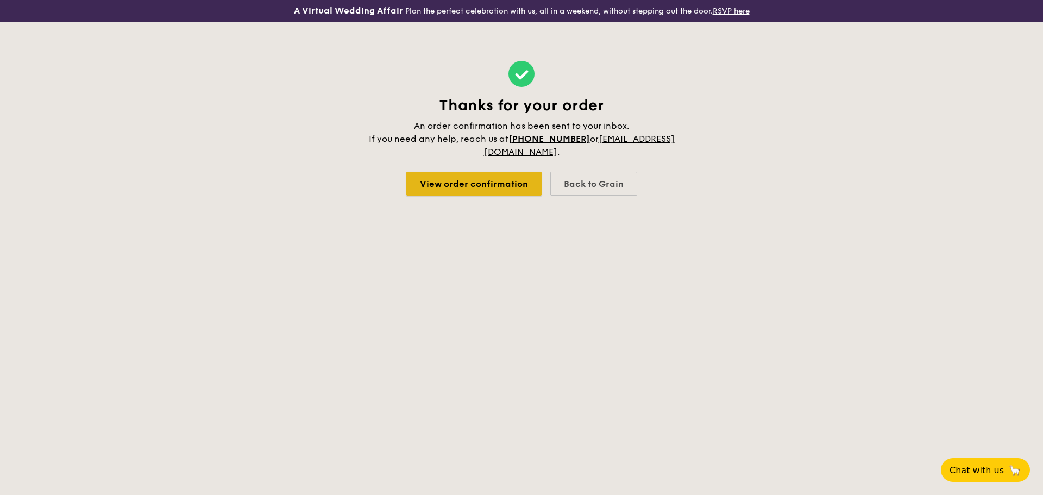
click at [524, 193] on link "View order confirmation" at bounding box center [474, 184] width 135 height 24
